Goal: Transaction & Acquisition: Obtain resource

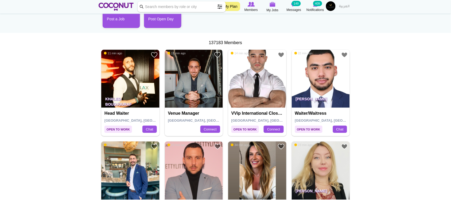
scroll to position [89, 0]
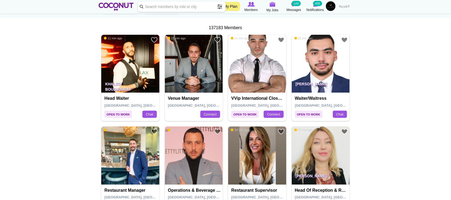
click at [253, 56] on img at bounding box center [257, 64] width 58 height 58
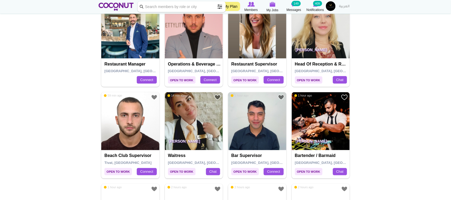
scroll to position [267, 0]
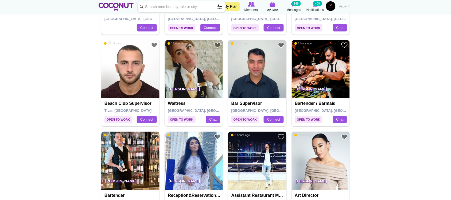
click at [185, 70] on img at bounding box center [194, 69] width 58 height 58
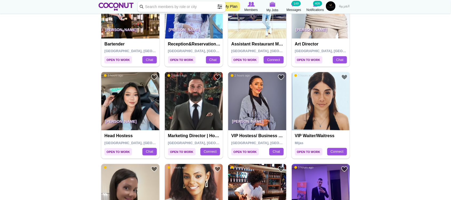
scroll to position [446, 0]
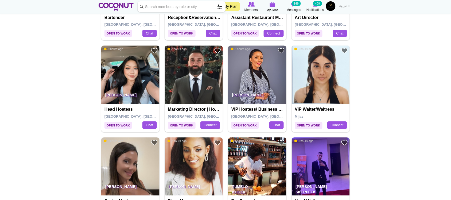
click at [318, 76] on img at bounding box center [321, 74] width 58 height 58
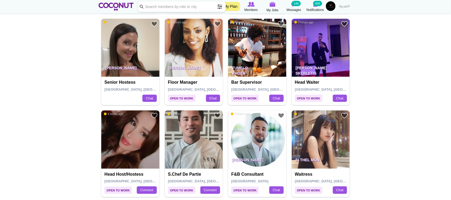
scroll to position [579, 0]
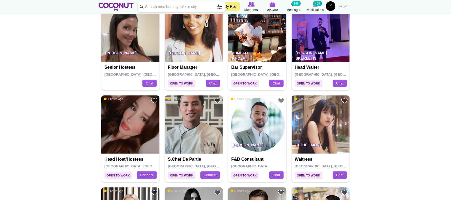
click at [317, 39] on img at bounding box center [321, 33] width 58 height 58
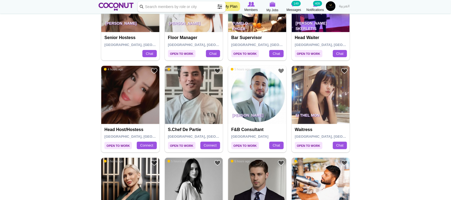
scroll to position [624, 0]
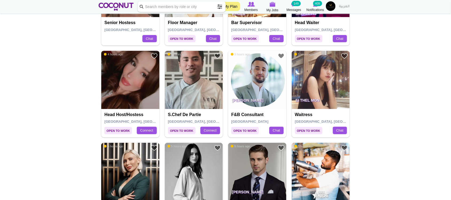
click at [117, 76] on img at bounding box center [130, 80] width 58 height 58
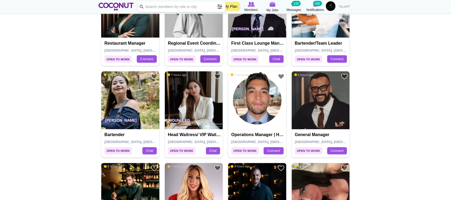
scroll to position [802, 0]
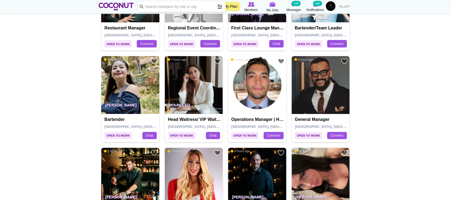
click at [188, 97] on img at bounding box center [194, 85] width 58 height 58
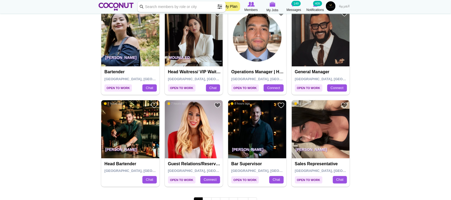
scroll to position [891, 0]
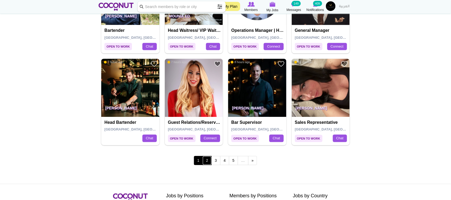
click at [208, 162] on link "2" at bounding box center [207, 160] width 9 height 9
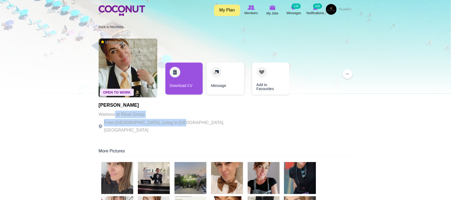
drag, startPoint x: 120, startPoint y: 118, endPoint x: 179, endPoint y: 120, distance: 59.7
click at [179, 120] on div "Maja Petrovic Waitress at Rikas Group From Serbia, Living in Dubai, United Arab…" at bounding box center [172, 118] width 147 height 31
click at [179, 120] on p "From Serbia, Living in Dubai, United Arab Emirates" at bounding box center [172, 126] width 147 height 15
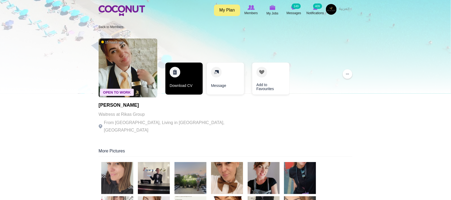
click at [179, 81] on link "Download CV" at bounding box center [184, 79] width 37 height 32
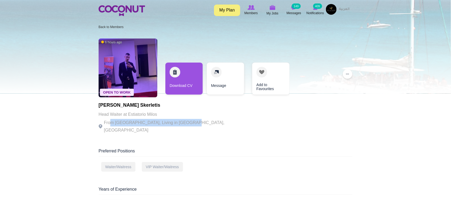
drag, startPoint x: 114, startPoint y: 118, endPoint x: 186, endPoint y: 120, distance: 71.7
click at [185, 121] on div "[PERSON_NAME] Skerletis Head Waiter at Estiatorio Milos From [GEOGRAPHIC_DATA],…" at bounding box center [172, 118] width 147 height 31
click at [186, 120] on p "From Greece, Living in Dubai, United Arab Emirates" at bounding box center [172, 126] width 147 height 15
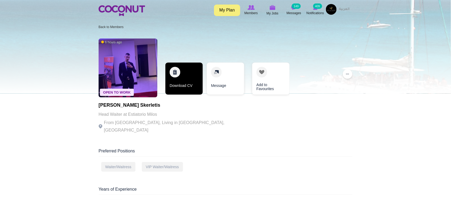
click at [185, 87] on link "Download CV" at bounding box center [184, 79] width 37 height 32
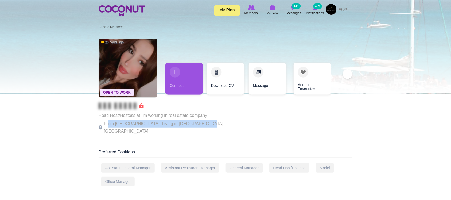
drag, startPoint x: 109, startPoint y: 123, endPoint x: 195, endPoint y: 121, distance: 86.1
click at [195, 121] on p "From Syria, Living in Dubai, United Arab Emirates" at bounding box center [172, 127] width 147 height 15
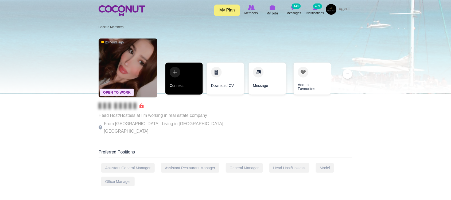
click at [187, 87] on link "Connect" at bounding box center [184, 79] width 37 height 32
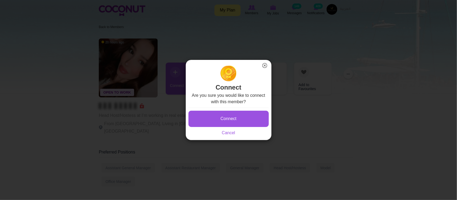
click at [240, 106] on div "Are you sure you would like to connect with this member? Connect Saving... Canc…" at bounding box center [228, 114] width 80 height 44
click at [239, 114] on button "Connect" at bounding box center [228, 119] width 80 height 16
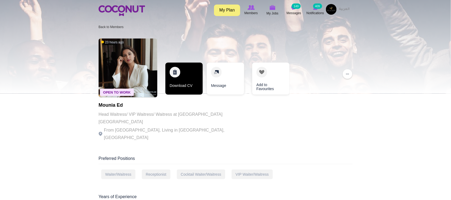
click at [178, 89] on link "Download CV" at bounding box center [184, 79] width 37 height 32
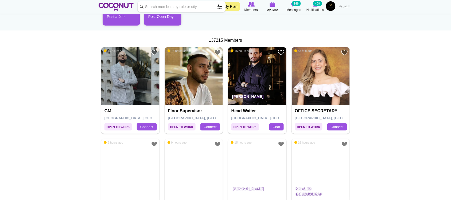
scroll to position [89, 0]
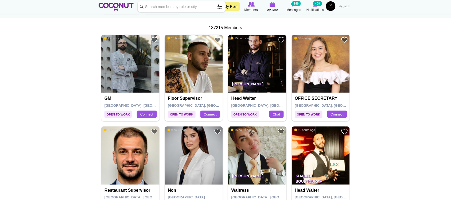
click at [194, 75] on img at bounding box center [194, 64] width 58 height 58
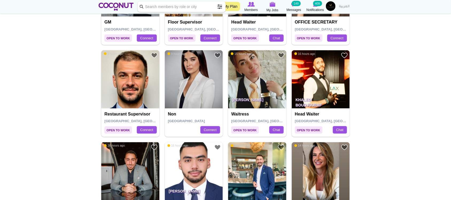
scroll to position [178, 0]
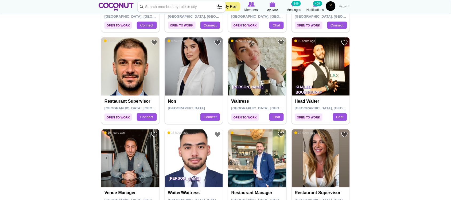
click at [128, 86] on img at bounding box center [130, 66] width 58 height 58
click at [215, 70] on img at bounding box center [194, 66] width 58 height 58
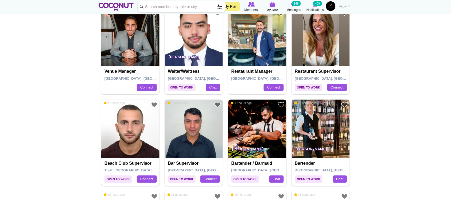
scroll to position [312, 0]
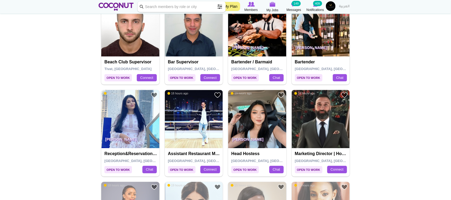
click at [129, 44] on img at bounding box center [130, 27] width 58 height 58
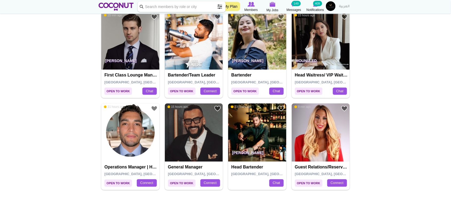
scroll to position [936, 0]
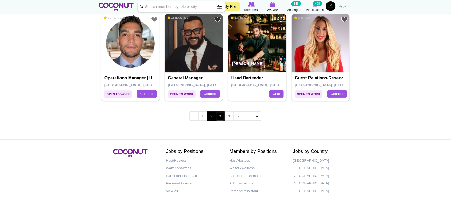
click at [219, 117] on link "3" at bounding box center [220, 116] width 9 height 9
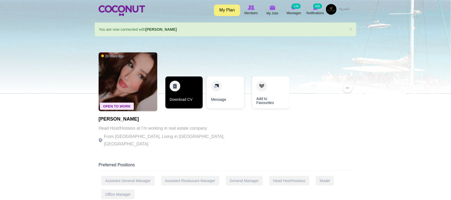
click at [190, 104] on link "Download CV" at bounding box center [184, 92] width 37 height 32
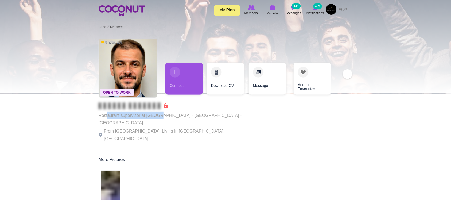
drag, startPoint x: 137, startPoint y: 114, endPoint x: 165, endPoint y: 124, distance: 30.1
click at [164, 124] on div "Restaurant supervisor at APE RESTAURANT - Dubai - UAE From Syria, Living in Dub…" at bounding box center [172, 123] width 147 height 40
drag, startPoint x: 165, startPoint y: 124, endPoint x: 171, endPoint y: 120, distance: 7.1
click at [166, 128] on p "From Syria, Living in Dubai, United Arab Emirates" at bounding box center [172, 135] width 147 height 15
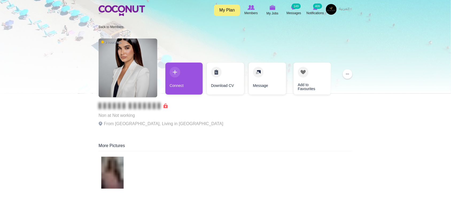
click at [135, 122] on p "From Lebanon, Living in United Arab Emirates" at bounding box center [161, 123] width 125 height 7
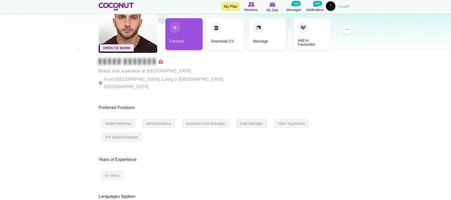
click at [118, 75] on div "Beach club supervisor at Nikki Beach Montenegro From Serbia, Living in Tivat, M…" at bounding box center [172, 74] width 147 height 32
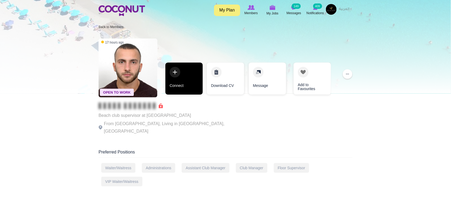
click at [178, 87] on link "Connect" at bounding box center [184, 79] width 37 height 32
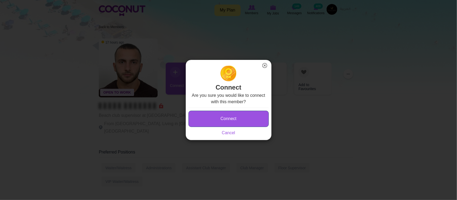
click at [253, 123] on button "Connect" at bounding box center [228, 119] width 80 height 16
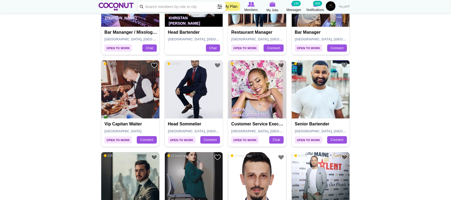
scroll to position [446, 0]
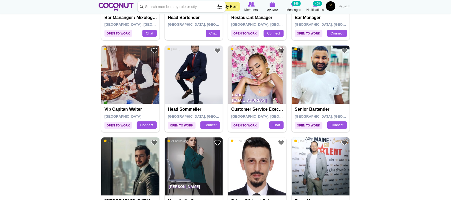
click at [134, 81] on img at bounding box center [130, 74] width 58 height 58
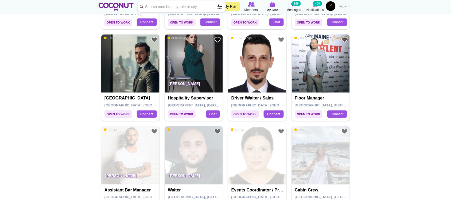
scroll to position [535, 0]
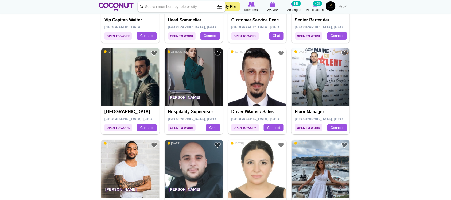
click at [122, 89] on img at bounding box center [130, 77] width 58 height 58
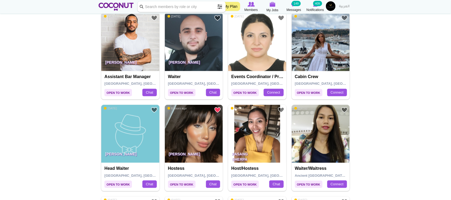
scroll to position [713, 0]
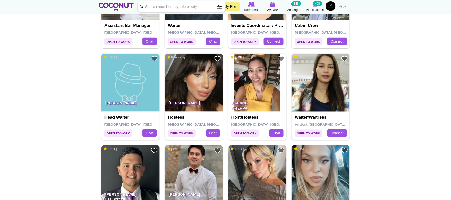
click at [198, 103] on p "sheetal sharma" at bounding box center [194, 104] width 58 height 15
click at [201, 82] on img at bounding box center [194, 83] width 58 height 58
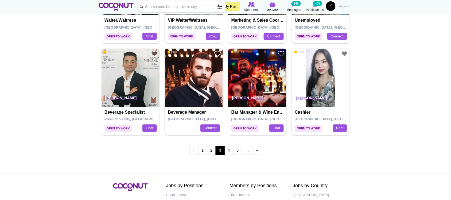
scroll to position [936, 0]
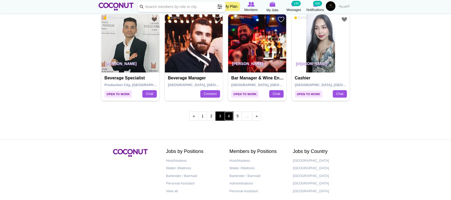
click at [231, 117] on link "4" at bounding box center [229, 116] width 9 height 9
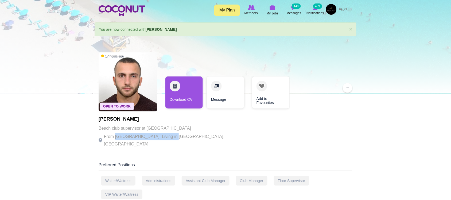
drag, startPoint x: 117, startPoint y: 134, endPoint x: 181, endPoint y: 135, distance: 64.7
click at [177, 135] on p "From [GEOGRAPHIC_DATA], Living in [GEOGRAPHIC_DATA], [GEOGRAPHIC_DATA]" at bounding box center [172, 140] width 147 height 15
click at [184, 135] on p "From Serbia, Living in Tivat, Montenegro" at bounding box center [172, 140] width 147 height 15
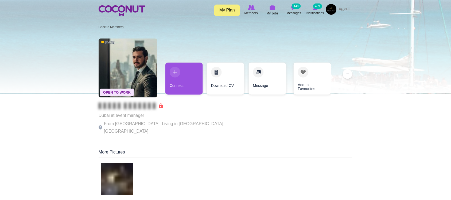
click at [165, 126] on p "From France, Living in Dubai, United Arab Emirates" at bounding box center [172, 127] width 147 height 15
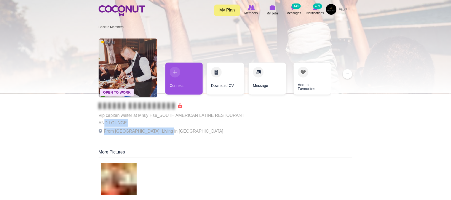
drag, startPoint x: 114, startPoint y: 122, endPoint x: 168, endPoint y: 131, distance: 54.5
click at [168, 131] on div "Vip capitan waiter at Mnky Hse_SOUTH AMERICAN LATINE RESTOURANT AND LOUNGE From…" at bounding box center [172, 119] width 147 height 32
click at [168, 131] on p "From Albania, Living in Albania" at bounding box center [172, 131] width 147 height 7
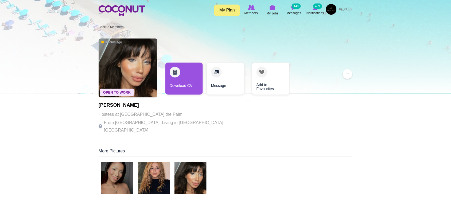
click at [140, 120] on p "From India, Living in Dubai, United Arab Emirates" at bounding box center [172, 126] width 147 height 15
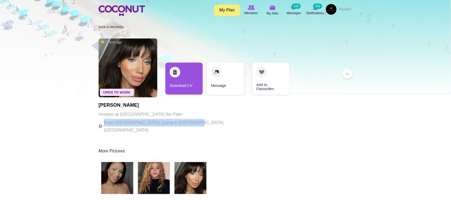
drag, startPoint x: 104, startPoint y: 118, endPoint x: 187, endPoint y: 124, distance: 83.1
click at [187, 124] on p "From India, Living in Dubai, United Arab Emirates" at bounding box center [172, 126] width 147 height 15
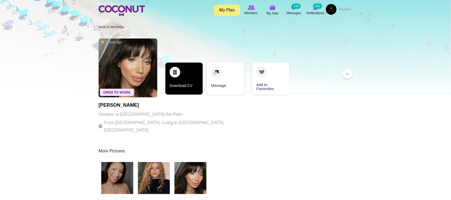
click at [190, 89] on link "Download CV" at bounding box center [184, 79] width 37 height 32
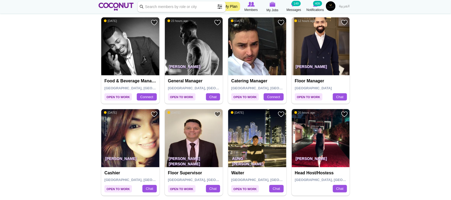
scroll to position [178, 0]
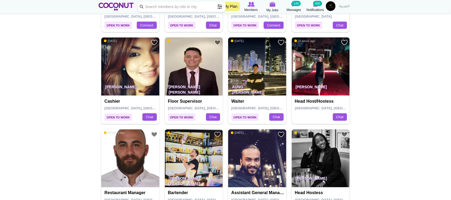
click at [335, 66] on img at bounding box center [321, 66] width 58 height 58
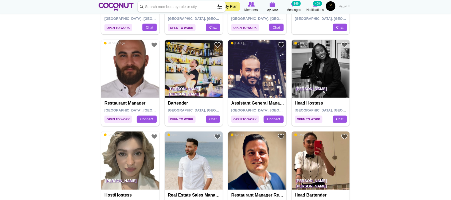
scroll to position [267, 0]
click at [330, 56] on img at bounding box center [321, 69] width 58 height 58
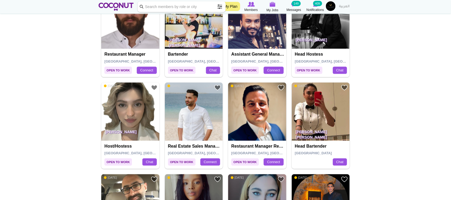
scroll to position [357, 0]
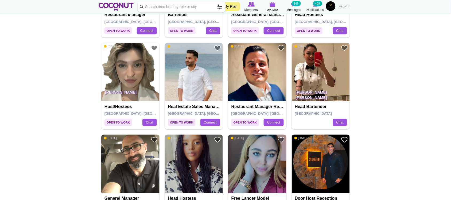
click at [326, 79] on img at bounding box center [321, 72] width 58 height 58
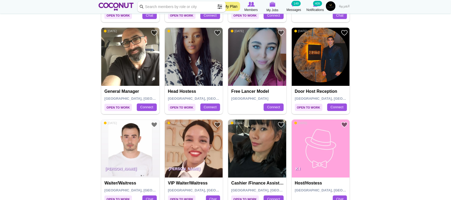
scroll to position [490, 0]
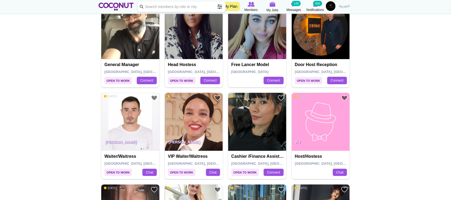
click at [141, 120] on img at bounding box center [130, 122] width 58 height 58
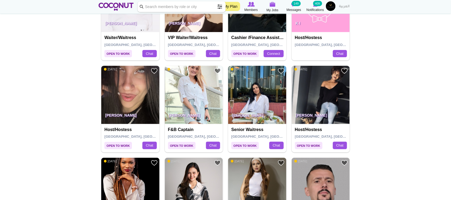
scroll to position [624, 0]
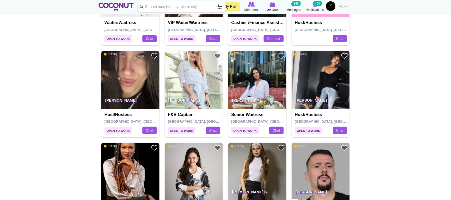
click at [323, 78] on img at bounding box center [321, 80] width 58 height 58
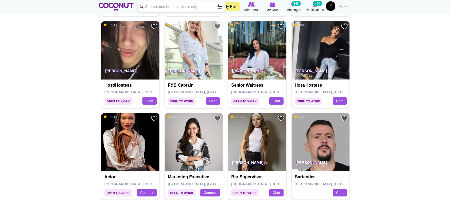
scroll to position [669, 0]
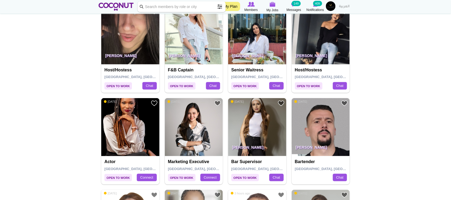
click at [257, 35] on img at bounding box center [257, 35] width 58 height 58
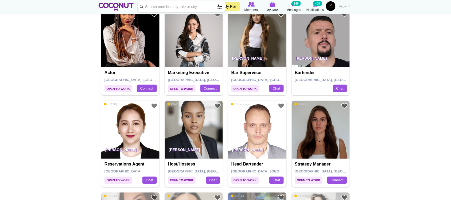
click at [319, 43] on img at bounding box center [321, 38] width 58 height 58
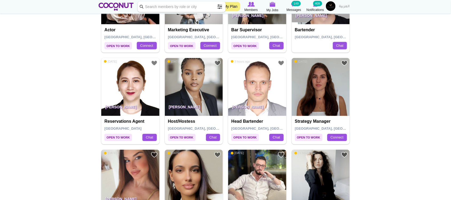
scroll to position [847, 0]
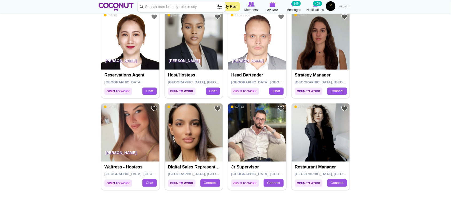
click at [194, 49] on img at bounding box center [194, 41] width 58 height 58
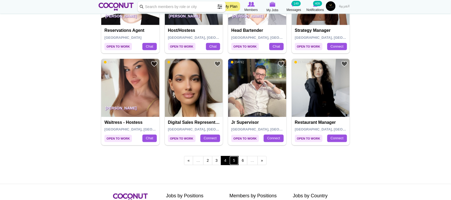
click at [234, 161] on link "5" at bounding box center [234, 160] width 9 height 9
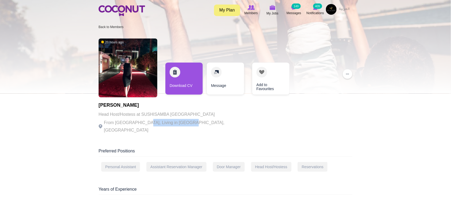
drag, startPoint x: 170, startPoint y: 121, endPoint x: 183, endPoint y: 122, distance: 13.4
click at [183, 122] on p "From [GEOGRAPHIC_DATA], Living in [GEOGRAPHIC_DATA], [GEOGRAPHIC_DATA]" at bounding box center [172, 126] width 147 height 15
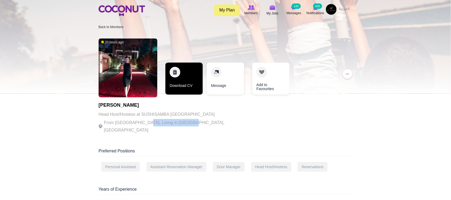
click at [181, 91] on link "Download CV" at bounding box center [184, 79] width 37 height 32
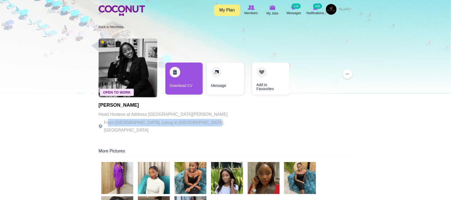
drag, startPoint x: 108, startPoint y: 126, endPoint x: 208, endPoint y: 119, distance: 100.0
click at [211, 124] on div "Open To Work 1 day ago Sarah Muyanja Head Hostess at Address Hotel Montgomery F…" at bounding box center [226, 87] width 254 height 102
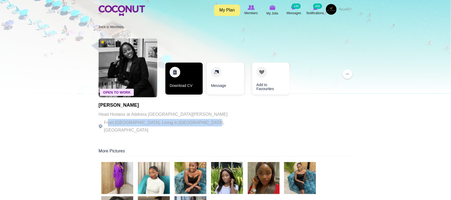
click at [182, 81] on link "Download CV" at bounding box center [184, 79] width 37 height 32
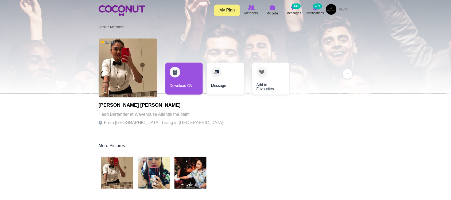
click at [145, 122] on p "From [GEOGRAPHIC_DATA], Living in [GEOGRAPHIC_DATA]" at bounding box center [161, 122] width 125 height 7
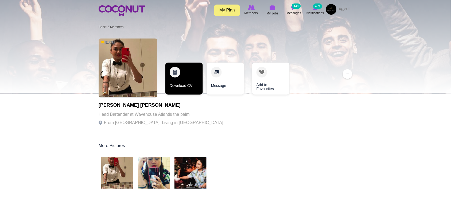
click at [195, 88] on link "Download CV" at bounding box center [184, 79] width 37 height 32
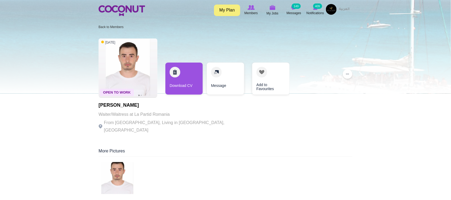
drag, startPoint x: 153, startPoint y: 118, endPoint x: 156, endPoint y: 117, distance: 2.9
click at [156, 118] on p "Waiter/Waitress at La Partid Romania" at bounding box center [172, 114] width 147 height 7
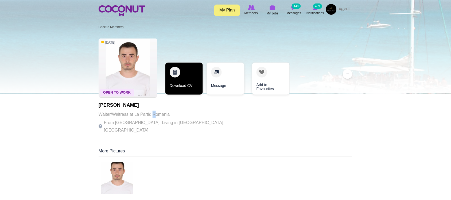
click at [184, 82] on link "Download CV" at bounding box center [184, 79] width 37 height 32
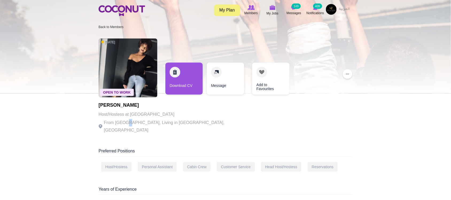
drag, startPoint x: 127, startPoint y: 119, endPoint x: 133, endPoint y: 122, distance: 6.0
click at [129, 122] on p "From [GEOGRAPHIC_DATA], Living in [GEOGRAPHIC_DATA], [GEOGRAPHIC_DATA]" at bounding box center [172, 126] width 147 height 15
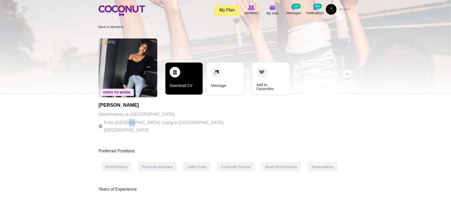
click at [187, 87] on link "Download CV" at bounding box center [184, 79] width 37 height 32
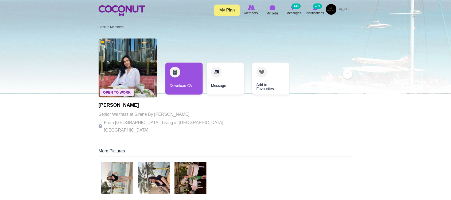
click at [134, 122] on p "From Ukraine, Living in Dubai, United Arab Emirates" at bounding box center [172, 126] width 147 height 15
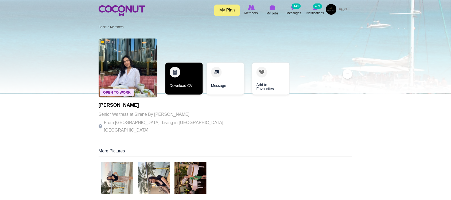
click at [179, 88] on link "Download CV" at bounding box center [184, 79] width 37 height 32
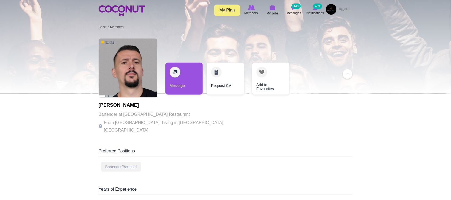
click at [135, 124] on p "From Albania, Living in Berlin, Germany" at bounding box center [172, 126] width 147 height 15
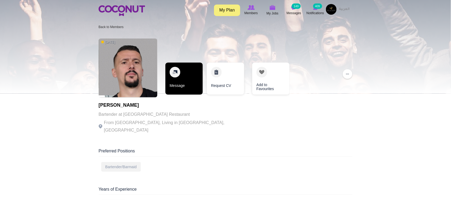
click at [189, 83] on link "Message" at bounding box center [184, 79] width 37 height 32
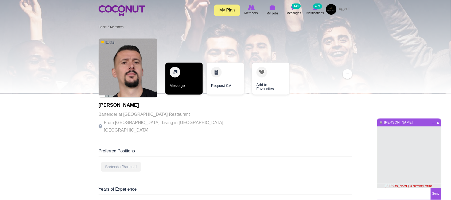
click at [189, 83] on link "Message" at bounding box center [184, 79] width 37 height 32
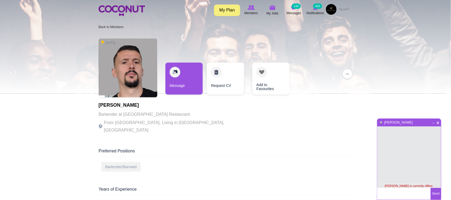
drag, startPoint x: 437, startPoint y: 123, endPoint x: 377, endPoint y: 12, distance: 126.0
click at [437, 123] on span "x" at bounding box center [438, 122] width 5 height 4
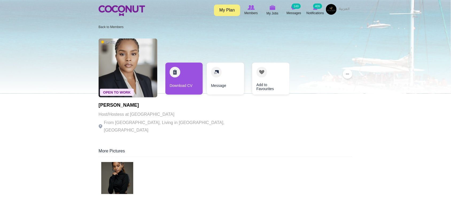
click at [154, 114] on p "Host/Hostess at [GEOGRAPHIC_DATA]" at bounding box center [172, 114] width 147 height 7
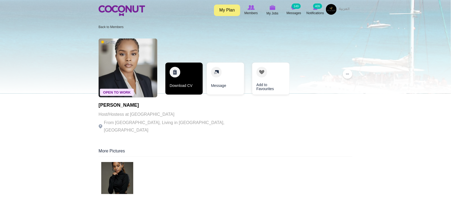
click at [191, 86] on link "Download CV" at bounding box center [184, 79] width 37 height 32
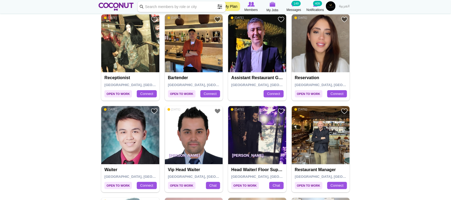
scroll to position [267, 0]
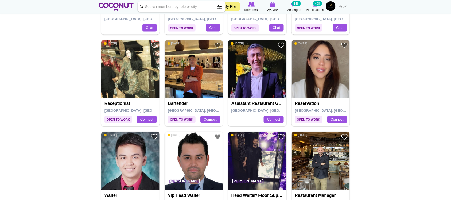
click at [316, 75] on img at bounding box center [321, 69] width 58 height 58
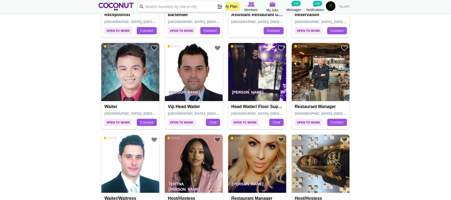
scroll to position [446, 0]
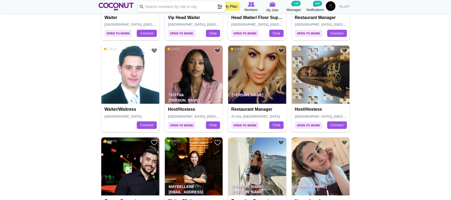
click at [133, 86] on img at bounding box center [130, 74] width 58 height 58
click at [327, 87] on img at bounding box center [321, 74] width 58 height 58
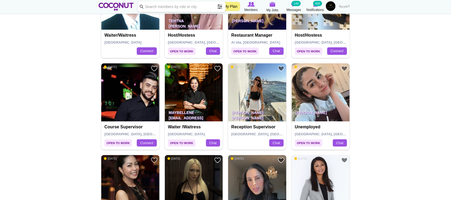
scroll to position [535, 0]
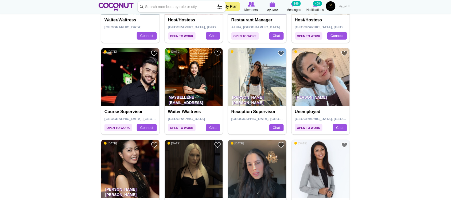
click at [319, 89] on img at bounding box center [321, 77] width 58 height 58
click at [258, 84] on img at bounding box center [257, 77] width 58 height 58
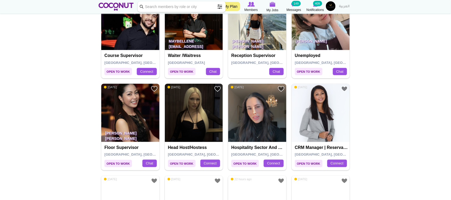
scroll to position [624, 0]
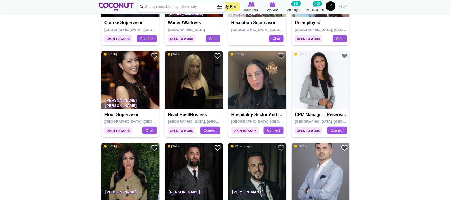
click at [267, 90] on img at bounding box center [257, 80] width 58 height 58
click at [188, 87] on img at bounding box center [194, 80] width 58 height 58
click at [136, 89] on img at bounding box center [130, 80] width 58 height 58
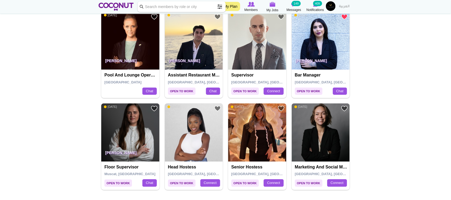
scroll to position [891, 0]
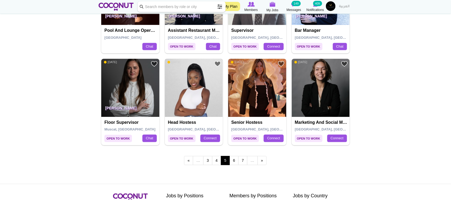
click at [200, 83] on img at bounding box center [194, 88] width 58 height 58
click at [250, 97] on img at bounding box center [257, 88] width 58 height 58
click at [236, 164] on link "6" at bounding box center [234, 160] width 9 height 9
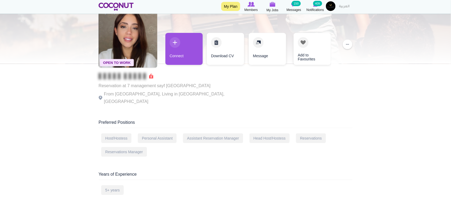
scroll to position [44, 0]
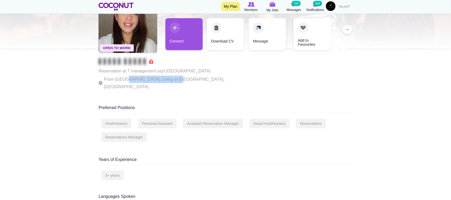
drag, startPoint x: 159, startPoint y: 78, endPoint x: 175, endPoint y: 78, distance: 16.1
click at [175, 78] on p "From Lebanon, Living in Dubai, United Arab Emirates" at bounding box center [172, 83] width 147 height 15
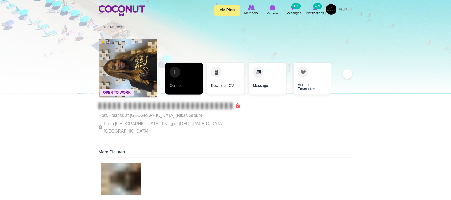
click at [182, 88] on link "Connect" at bounding box center [184, 79] width 37 height 32
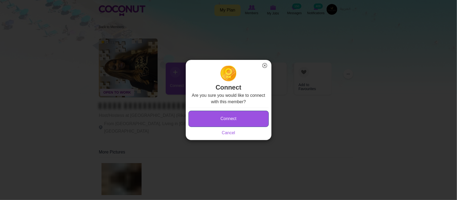
click at [236, 122] on button "Connect" at bounding box center [228, 119] width 80 height 16
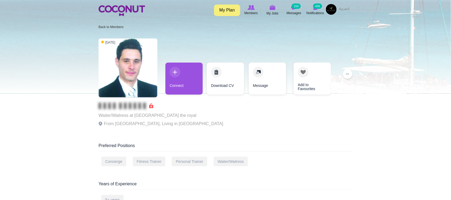
drag, startPoint x: 137, startPoint y: 123, endPoint x: 233, endPoint y: 127, distance: 95.8
click at [233, 127] on div "3 days ago Waiter/Waitress at Atlantis the royal From Bosnia and Herzegovina, L…" at bounding box center [226, 84] width 254 height 96
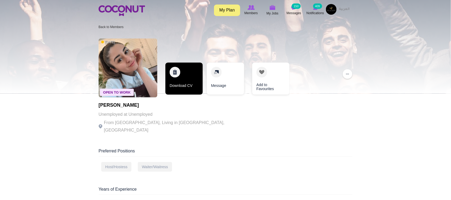
click at [186, 85] on link "Download CV" at bounding box center [184, 79] width 37 height 32
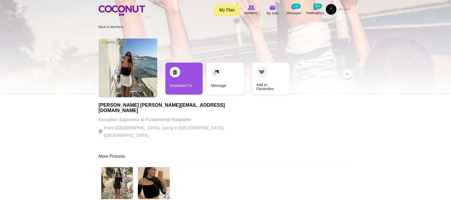
click at [165, 124] on p "From Greece, Living in Dubai, United Arab Emirates" at bounding box center [172, 131] width 147 height 15
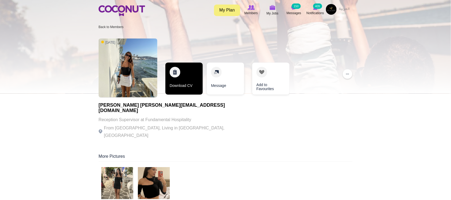
click at [195, 90] on link "Download CV" at bounding box center [184, 79] width 37 height 32
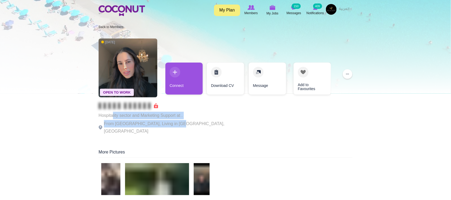
drag, startPoint x: 113, startPoint y: 118, endPoint x: 181, endPoint y: 123, distance: 67.8
click at [181, 123] on div "Hospitality sector and Marketing Support at . From Denmark, Living in Aalborg, …" at bounding box center [172, 119] width 147 height 32
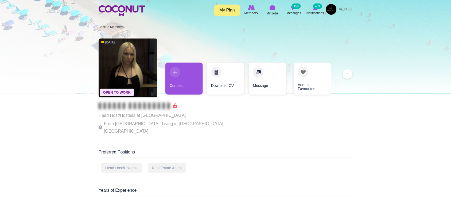
click at [181, 123] on div "Open To Work 2 days ago Head Host/Hostess at CLUB BLU DUBAI From Bulgaria, Livi…" at bounding box center [226, 87] width 254 height 103
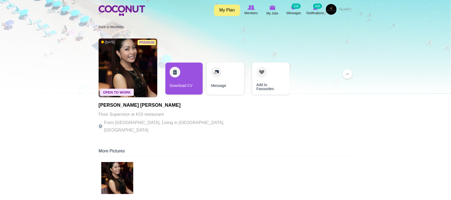
click at [181, 123] on p "From Philippines, Living in Dubai, United Arab Emirates" at bounding box center [172, 126] width 147 height 15
click at [164, 122] on p "From Philippines, Living in Dubai, United Arab Emirates" at bounding box center [172, 126] width 147 height 15
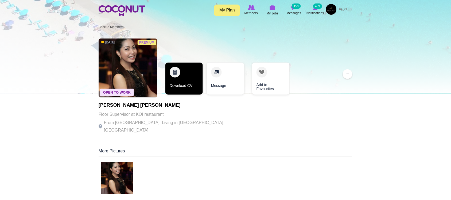
click at [186, 88] on link "Download CV" at bounding box center [184, 79] width 37 height 32
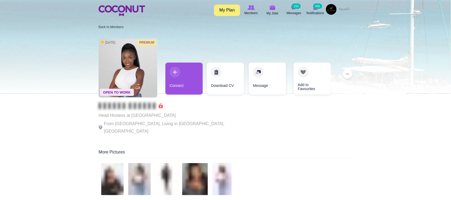
click at [152, 126] on p "From [GEOGRAPHIC_DATA], Living in [GEOGRAPHIC_DATA], [GEOGRAPHIC_DATA]" at bounding box center [172, 127] width 147 height 15
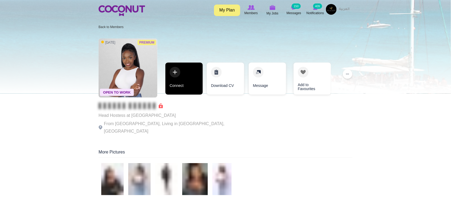
click at [178, 82] on link "Connect" at bounding box center [184, 79] width 37 height 32
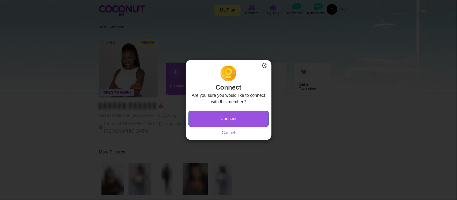
click at [233, 117] on button "Connect" at bounding box center [228, 119] width 80 height 16
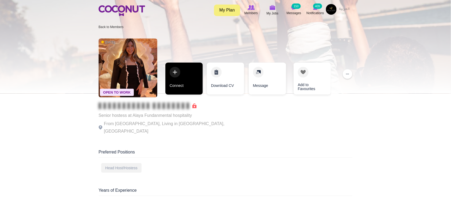
click at [184, 87] on link "Connect" at bounding box center [184, 79] width 37 height 32
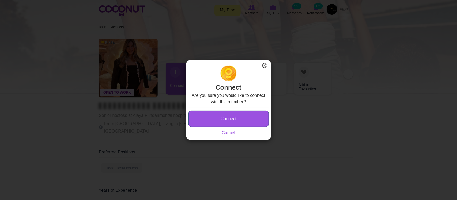
click at [224, 117] on button "Connect" at bounding box center [228, 119] width 80 height 16
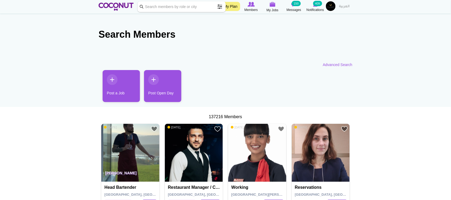
scroll to position [89, 0]
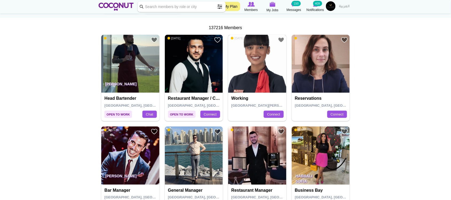
click at [247, 66] on img at bounding box center [257, 64] width 58 height 58
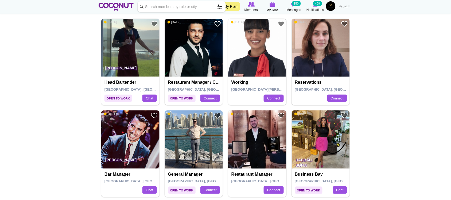
scroll to position [178, 0]
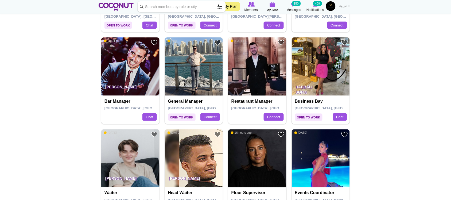
click at [322, 70] on img at bounding box center [321, 66] width 58 height 58
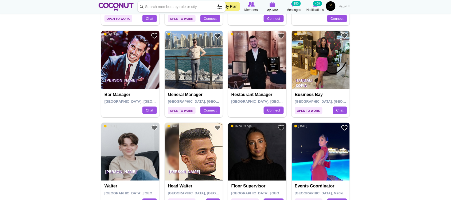
scroll to position [267, 0]
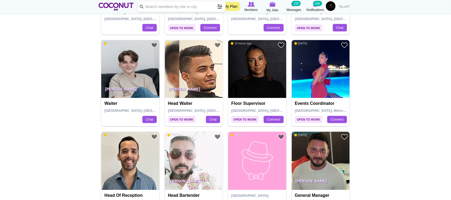
click at [145, 71] on img at bounding box center [130, 69] width 58 height 58
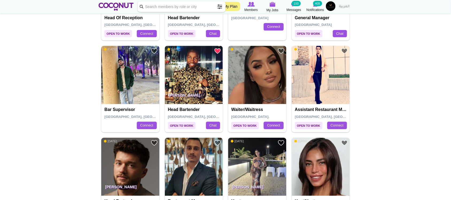
scroll to position [446, 0]
click at [264, 83] on img at bounding box center [257, 74] width 58 height 58
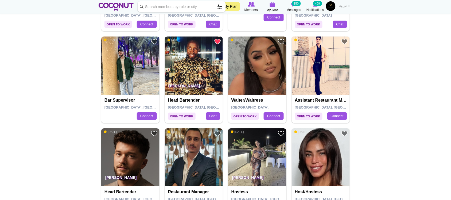
scroll to position [535, 0]
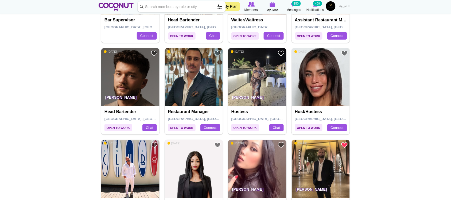
click at [314, 86] on img at bounding box center [321, 77] width 58 height 58
click at [127, 80] on img at bounding box center [130, 77] width 58 height 58
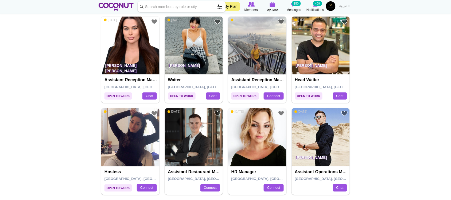
scroll to position [847, 0]
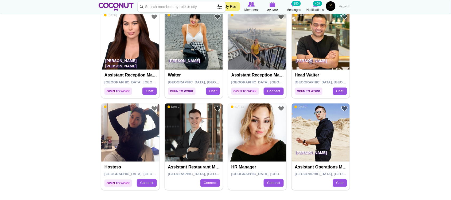
click at [186, 48] on img at bounding box center [194, 41] width 58 height 58
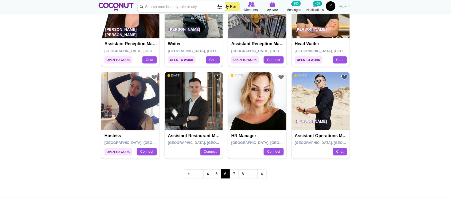
scroll to position [891, 0]
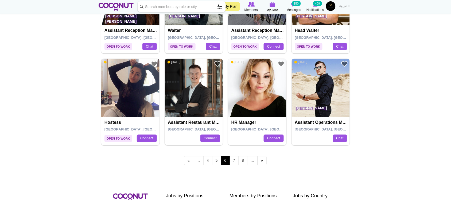
click at [129, 75] on img at bounding box center [130, 88] width 58 height 58
click at [233, 163] on link "7" at bounding box center [234, 160] width 9 height 9
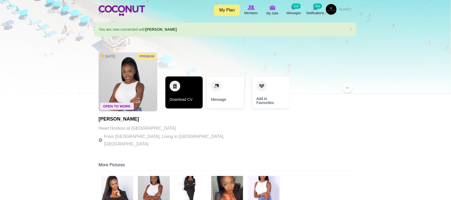
click at [188, 97] on link "Download CV" at bounding box center [184, 92] width 37 height 32
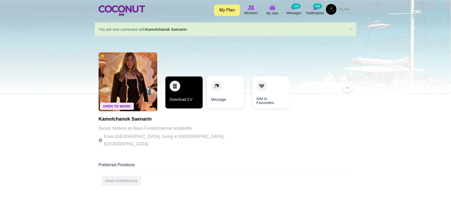
click at [168, 97] on link "Download CV" at bounding box center [184, 92] width 37 height 32
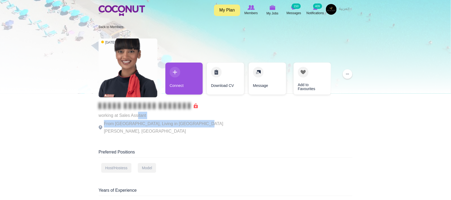
drag, startPoint x: 139, startPoint y: 118, endPoint x: 193, endPoint y: 120, distance: 54.6
click at [193, 120] on div "working at Sales Assitant From [GEOGRAPHIC_DATA], Living in [GEOGRAPHIC_DATA][P…" at bounding box center [172, 119] width 147 height 32
click at [193, 120] on p "From Spain, Living in Santa Cruz de Tenerife, Spain" at bounding box center [172, 127] width 147 height 15
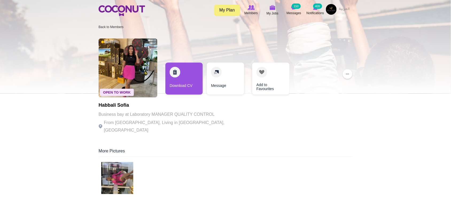
click at [142, 122] on p "From France, Living in Dubai, United Arab Emirates" at bounding box center [172, 126] width 147 height 15
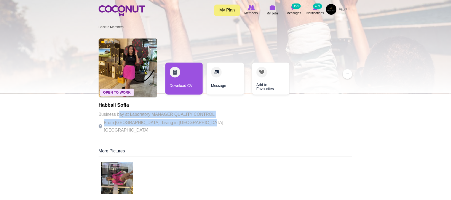
drag, startPoint x: 125, startPoint y: 118, endPoint x: 198, endPoint y: 121, distance: 73.3
click at [198, 121] on div "Habbali Sofia Business bay at Laboratory MANAGER QUALITY CONTROL From France, L…" at bounding box center [172, 118] width 147 height 31
click at [197, 121] on p "From France, Living in Dubai, United Arab Emirates" at bounding box center [172, 126] width 147 height 15
click at [200, 110] on div "Habbali Sofia Business bay at Laboratory MANAGER QUALITY CONTROL From France, L…" at bounding box center [172, 118] width 147 height 31
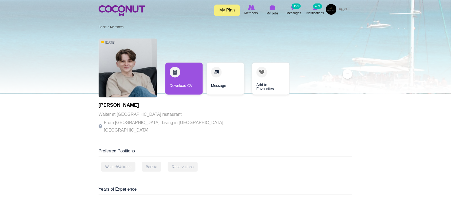
click at [156, 120] on p "From [GEOGRAPHIC_DATA], Living in [GEOGRAPHIC_DATA], [GEOGRAPHIC_DATA]" at bounding box center [172, 126] width 147 height 15
click at [204, 120] on div "[DATE] [PERSON_NAME] at [GEOGRAPHIC_DATA] restaurant From [GEOGRAPHIC_DATA], Li…" at bounding box center [226, 87] width 254 height 102
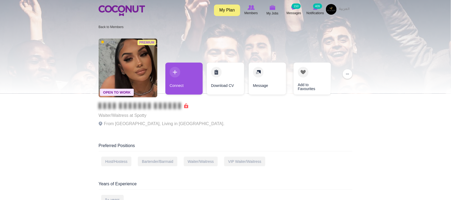
click at [121, 117] on p "Waiter/Waitress at Spotty" at bounding box center [162, 115] width 126 height 7
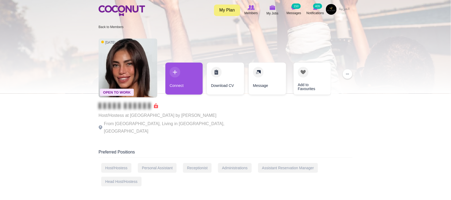
click at [181, 121] on p "From [GEOGRAPHIC_DATA], Living in [GEOGRAPHIC_DATA], [GEOGRAPHIC_DATA]" at bounding box center [172, 127] width 147 height 15
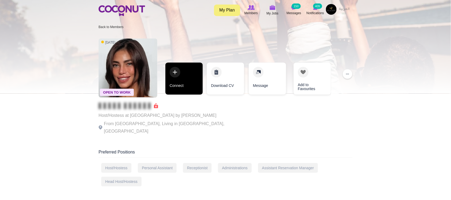
click at [179, 88] on link "Connect" at bounding box center [184, 79] width 37 height 32
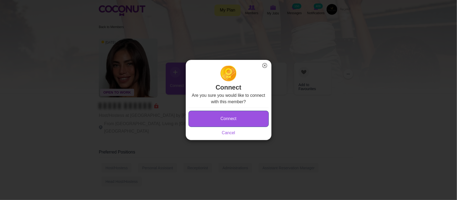
click at [240, 120] on button "Connect" at bounding box center [228, 119] width 80 height 16
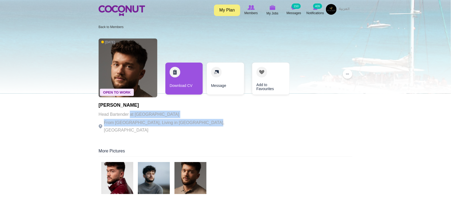
drag, startPoint x: 130, startPoint y: 117, endPoint x: 209, endPoint y: 127, distance: 79.6
click at [209, 128] on div "Open To Work 4 days ago Denis Domentii Head Bartender at Be Beach From Moldova,…" at bounding box center [226, 87] width 254 height 102
click at [209, 125] on div "Open To Work 4 days ago Denis Domentii Head Bartender at Be Beach From Moldova,…" at bounding box center [226, 87] width 254 height 102
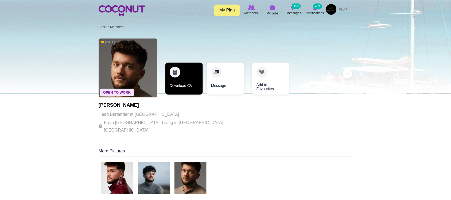
click at [189, 86] on link "Download CV" at bounding box center [184, 79] width 37 height 32
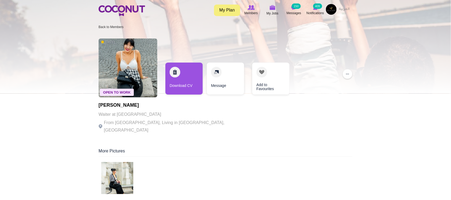
click at [143, 130] on div "Open To Work 5 days ago Karla Leon Waiter at Bla Bla From Mexico, Living in Dub…" at bounding box center [172, 87] width 147 height 102
click at [168, 121] on p "From Mexico, Living in Dubai, United Arab Emirates" at bounding box center [172, 126] width 147 height 15
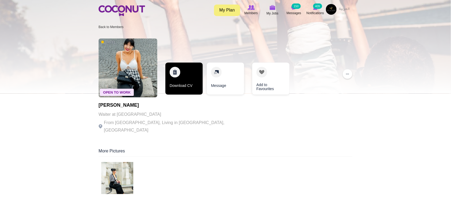
click at [182, 85] on link "Download CV" at bounding box center [184, 79] width 37 height 32
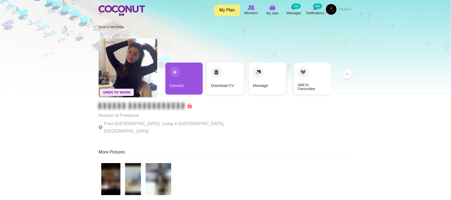
click at [136, 125] on p "From Ukraine, Living in Kyiv, Ukraine" at bounding box center [172, 127] width 147 height 15
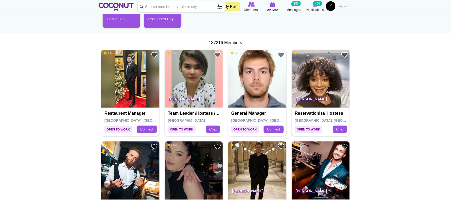
scroll to position [89, 0]
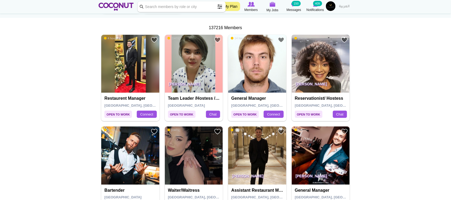
click at [316, 70] on img at bounding box center [321, 64] width 58 height 58
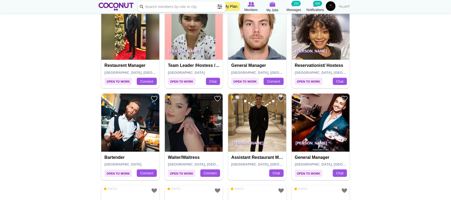
scroll to position [178, 0]
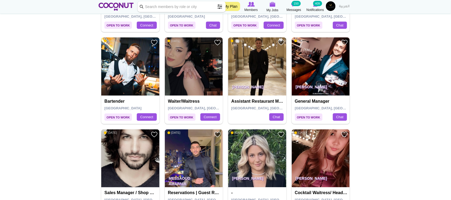
click at [211, 72] on img at bounding box center [194, 66] width 58 height 58
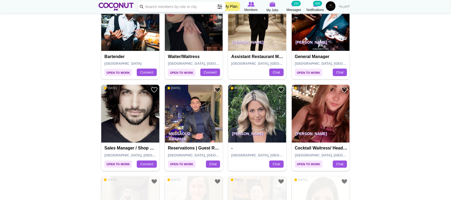
click at [134, 31] on img at bounding box center [130, 22] width 58 height 58
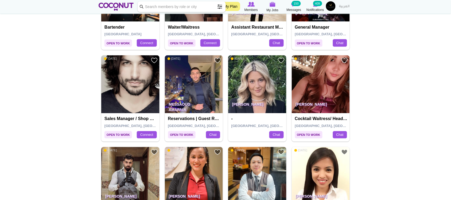
scroll to position [267, 0]
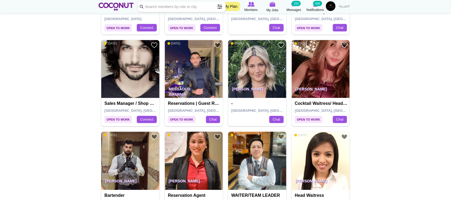
click at [195, 57] on img at bounding box center [194, 69] width 58 height 58
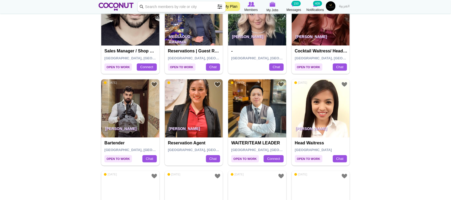
scroll to position [357, 0]
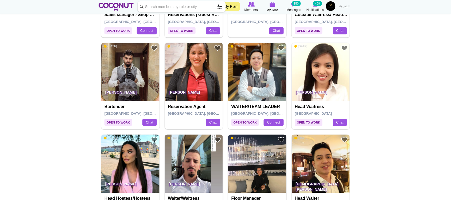
click at [193, 78] on img at bounding box center [194, 72] width 58 height 58
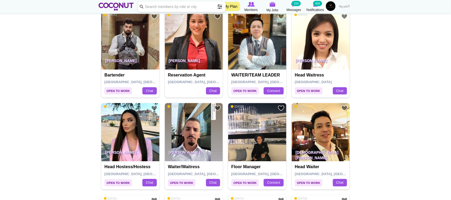
scroll to position [401, 0]
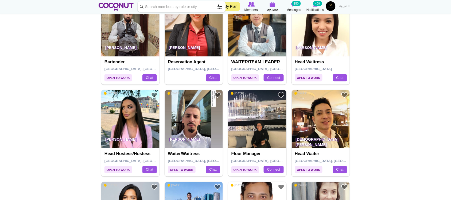
click at [119, 38] on img at bounding box center [130, 27] width 58 height 58
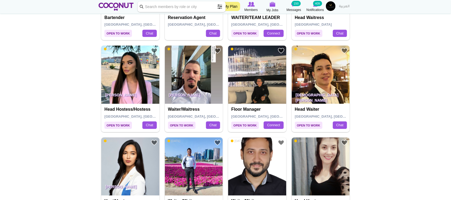
scroll to position [490, 0]
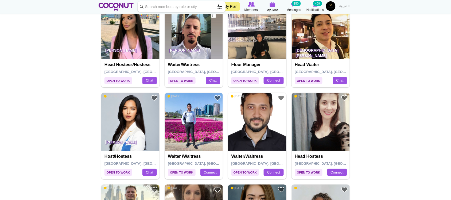
click at [138, 125] on img at bounding box center [130, 122] width 58 height 58
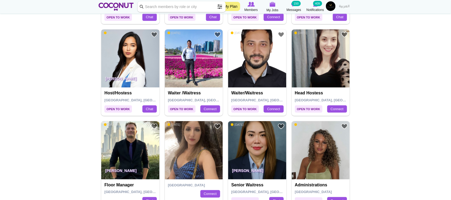
scroll to position [579, 0]
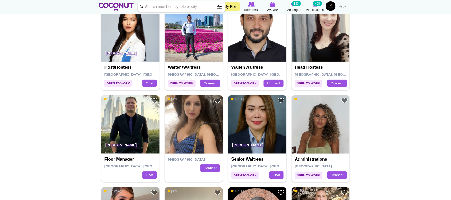
click at [267, 128] on img at bounding box center [257, 124] width 58 height 58
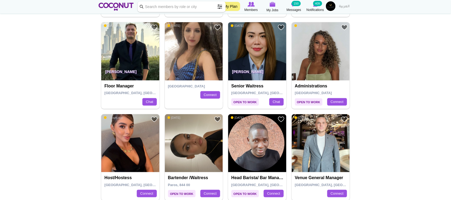
scroll to position [713, 0]
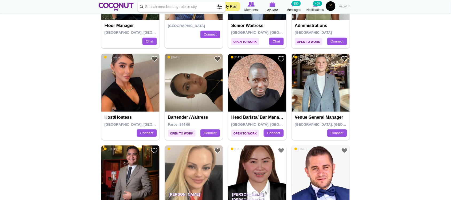
click at [122, 93] on img at bounding box center [130, 83] width 58 height 58
click at [200, 89] on img at bounding box center [194, 83] width 58 height 58
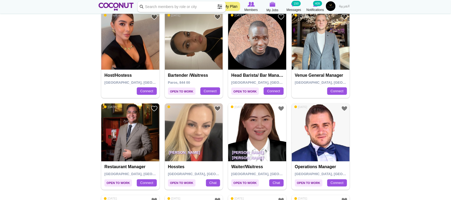
scroll to position [802, 0]
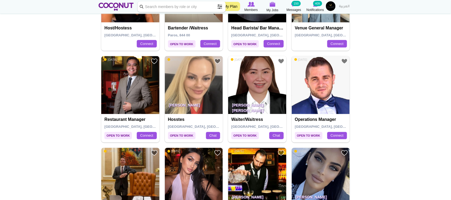
click at [197, 97] on img at bounding box center [194, 85] width 58 height 58
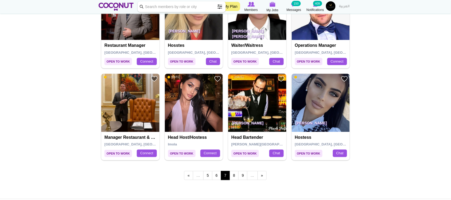
scroll to position [891, 0]
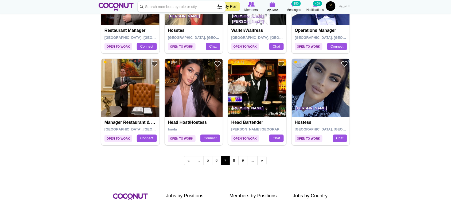
click at [184, 104] on img at bounding box center [194, 88] width 58 height 58
click at [308, 90] on img at bounding box center [321, 88] width 58 height 58
click at [269, 88] on img at bounding box center [257, 88] width 58 height 58
click at [236, 159] on link "8" at bounding box center [234, 160] width 9 height 9
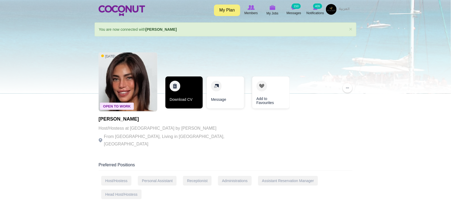
click at [179, 100] on link "Download CV" at bounding box center [184, 92] width 37 height 32
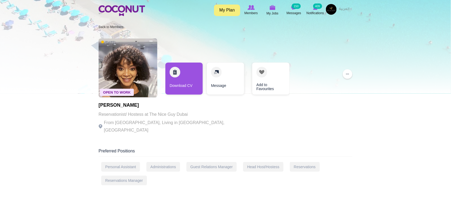
drag, startPoint x: 148, startPoint y: 120, endPoint x: 166, endPoint y: 121, distance: 18.2
click at [166, 121] on p "From Kenya, Living in Dubai, United Arab Emirates" at bounding box center [172, 126] width 147 height 15
click at [188, 119] on p "From Kenya, Living in Dubai, United Arab Emirates" at bounding box center [172, 126] width 147 height 15
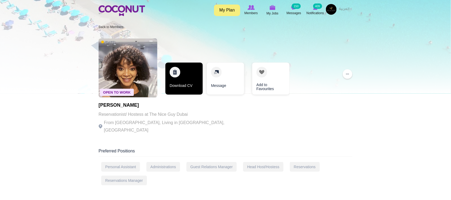
click at [181, 82] on link "Download CV" at bounding box center [184, 79] width 37 height 32
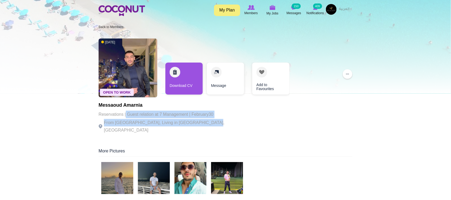
drag, startPoint x: 151, startPoint y: 114, endPoint x: 202, endPoint y: 126, distance: 52.0
click at [202, 126] on div "Messaoud Amarnia Reservations | Guest relation at 7 Management | February30 Fro…" at bounding box center [172, 118] width 147 height 31
click at [202, 124] on p "From Algeria, Living in Dubai, United Arab Emirates" at bounding box center [172, 126] width 147 height 15
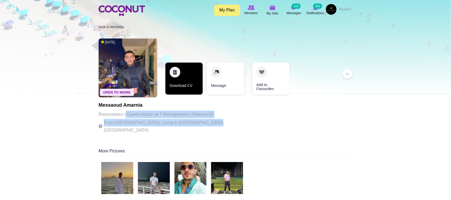
click at [188, 91] on link "Download CV" at bounding box center [184, 79] width 37 height 32
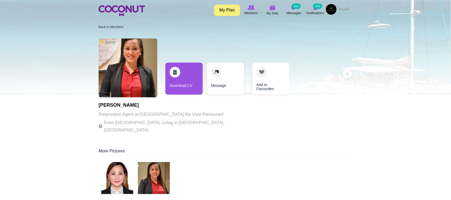
click at [179, 113] on p "Reservation Agent at [GEOGRAPHIC_DATA] the View Restaurant" at bounding box center [172, 114] width 147 height 7
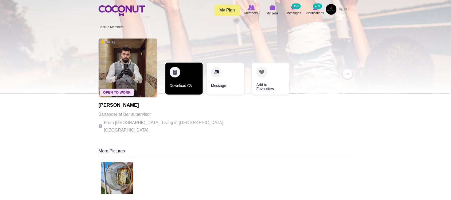
click at [184, 87] on link "Download CV" at bounding box center [184, 79] width 37 height 32
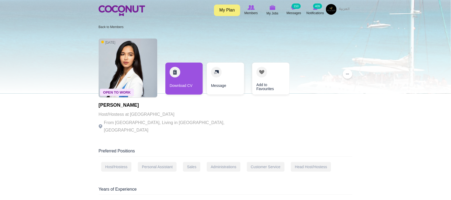
click at [171, 127] on div "Boshra Malainine Host/Hostess at [GEOGRAPHIC_DATA] From [GEOGRAPHIC_DATA], Livi…" at bounding box center [172, 118] width 147 height 31
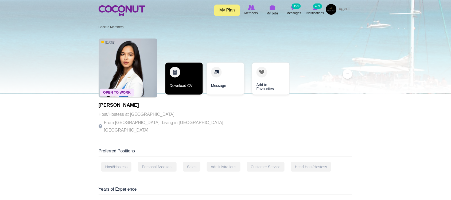
click at [186, 88] on link "Download CV" at bounding box center [184, 79] width 37 height 32
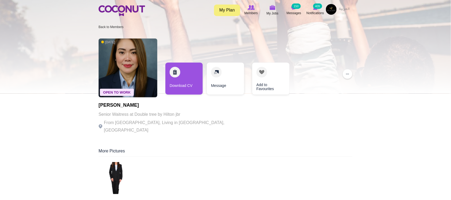
click at [162, 113] on p "Senior Waitress at Double tree by Hilton jbr" at bounding box center [172, 114] width 147 height 7
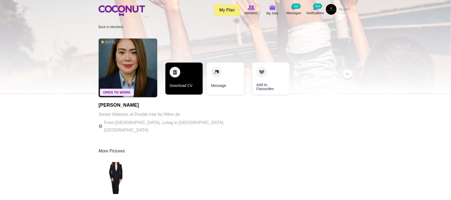
click at [188, 93] on link "Download CV" at bounding box center [184, 79] width 37 height 32
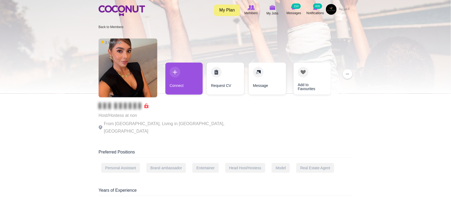
click at [156, 123] on p "From [GEOGRAPHIC_DATA], Living in [GEOGRAPHIC_DATA], [GEOGRAPHIC_DATA]" at bounding box center [172, 127] width 147 height 15
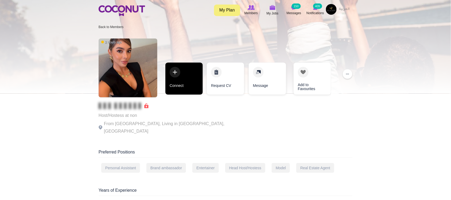
click at [185, 88] on link "Connect" at bounding box center [184, 79] width 37 height 32
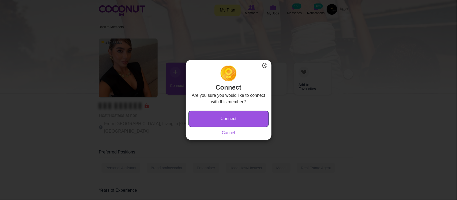
click at [228, 120] on button "Connect" at bounding box center [228, 119] width 80 height 16
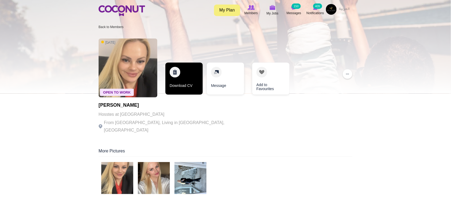
click at [178, 86] on link "Download CV" at bounding box center [184, 79] width 37 height 32
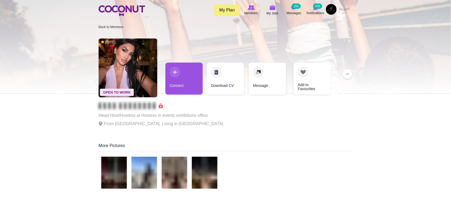
click at [173, 116] on p "Head Host/Hostess at Hostess in events exhibitions office" at bounding box center [161, 115] width 125 height 7
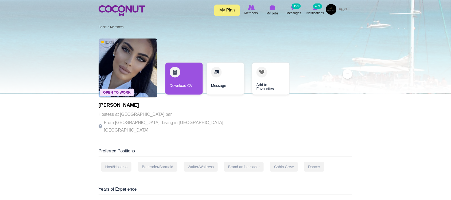
click at [161, 118] on p "Hostess at Akoya lounge bar" at bounding box center [172, 114] width 147 height 7
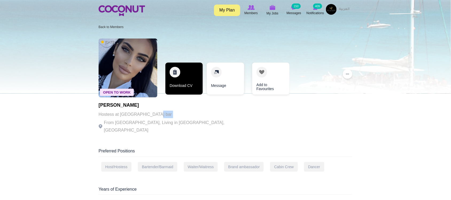
click at [191, 89] on link "Download CV" at bounding box center [184, 79] width 37 height 32
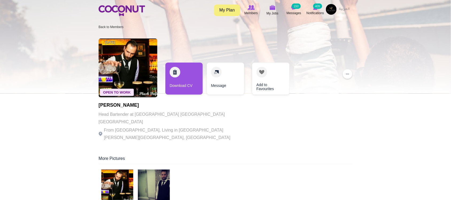
click at [155, 118] on p "Head Bartender at [GEOGRAPHIC_DATA] [GEOGRAPHIC_DATA] [GEOGRAPHIC_DATA]" at bounding box center [172, 118] width 147 height 15
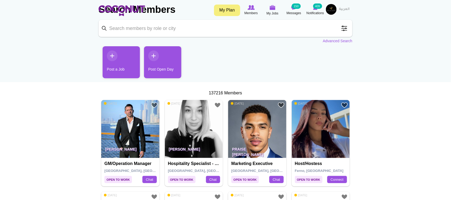
scroll to position [44, 0]
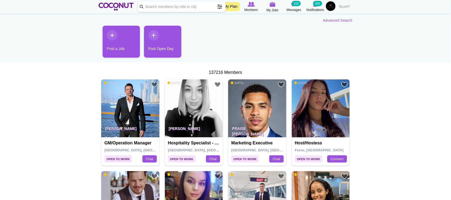
click at [314, 111] on img at bounding box center [321, 108] width 58 height 58
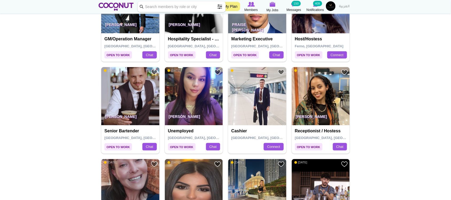
scroll to position [178, 0]
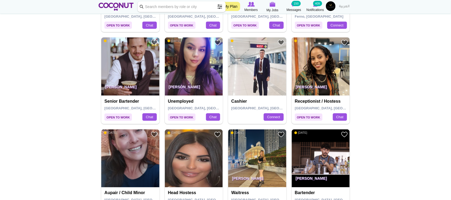
click at [321, 77] on img at bounding box center [321, 66] width 58 height 58
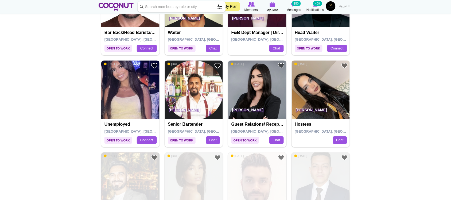
scroll to position [446, 0]
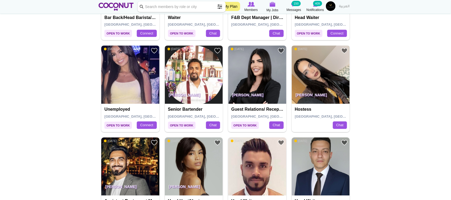
click at [307, 67] on img at bounding box center [321, 74] width 58 height 58
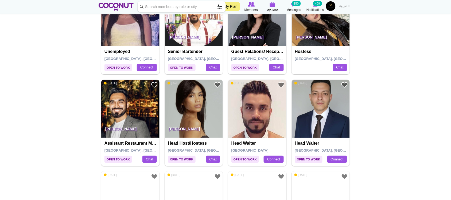
scroll to position [535, 0]
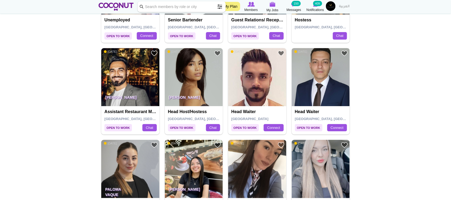
click at [328, 80] on img at bounding box center [321, 77] width 58 height 58
click at [253, 93] on img at bounding box center [257, 77] width 58 height 58
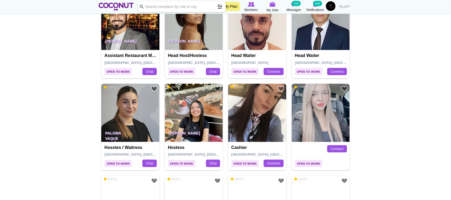
scroll to position [624, 0]
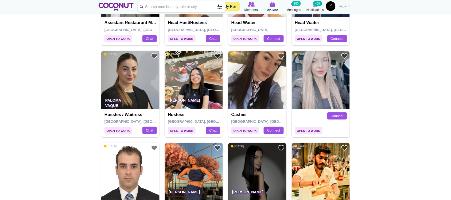
click at [135, 82] on img at bounding box center [130, 80] width 58 height 58
click at [201, 85] on img at bounding box center [194, 80] width 58 height 58
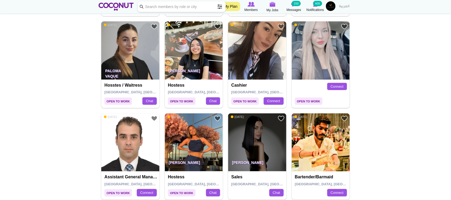
scroll to position [669, 0]
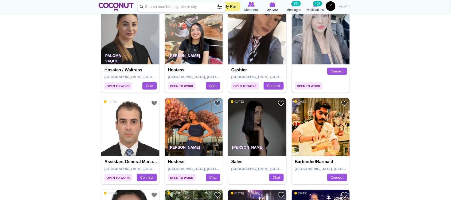
click at [311, 43] on img at bounding box center [321, 35] width 58 height 58
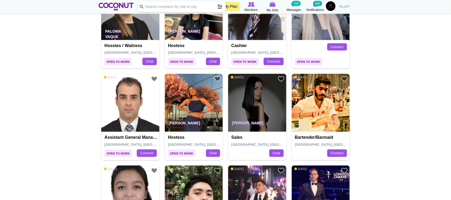
scroll to position [713, 0]
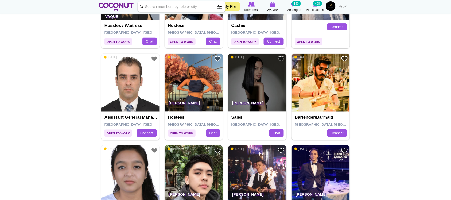
click at [197, 92] on img at bounding box center [194, 83] width 58 height 58
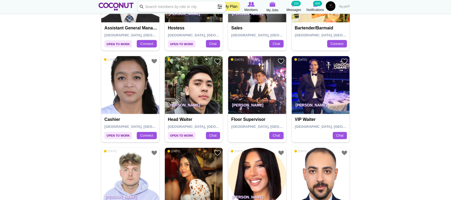
scroll to position [891, 0]
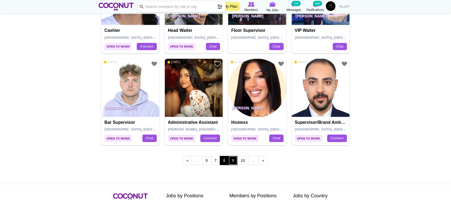
click at [236, 162] on link "9" at bounding box center [233, 160] width 9 height 9
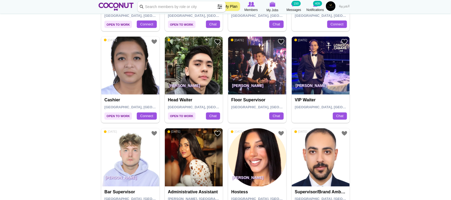
scroll to position [802, 0]
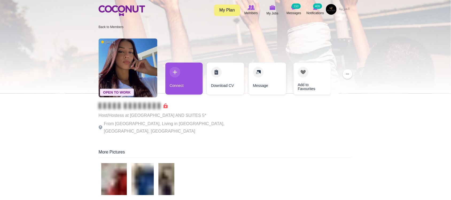
click at [141, 117] on p "Host/Hostess at [GEOGRAPHIC_DATA] AND SUITES 5*" at bounding box center [172, 115] width 147 height 7
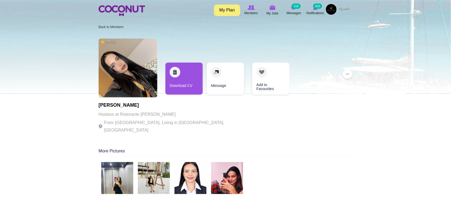
click at [141, 117] on p "Hostess at Ristorante Loren" at bounding box center [172, 114] width 147 height 7
drag, startPoint x: 159, startPoint y: 120, endPoint x: 189, endPoint y: 120, distance: 30.2
click at [189, 120] on p "From Nepal, Living in Dubai, United Arab Emirates" at bounding box center [172, 126] width 147 height 15
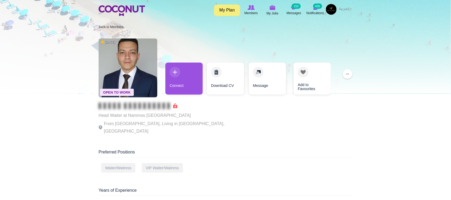
click at [150, 121] on p "From Egypt, Living in Dubai, United Arab Emirates" at bounding box center [172, 127] width 147 height 15
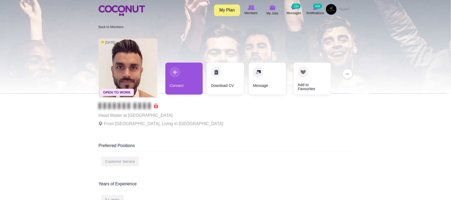
click at [149, 122] on p "From Nepal, Living in United Arab Emirates" at bounding box center [161, 123] width 125 height 7
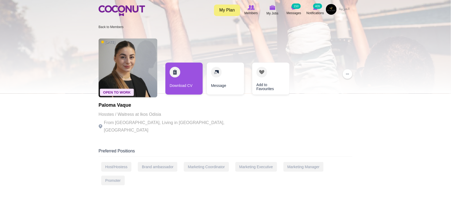
click at [140, 126] on p "From Spain, Living in Cantabria, Spain" at bounding box center [172, 126] width 147 height 15
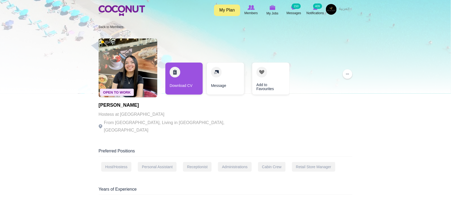
click at [140, 120] on p "From South Africa, Living in Abu Dhabi, United Arab Emirates" at bounding box center [172, 126] width 147 height 15
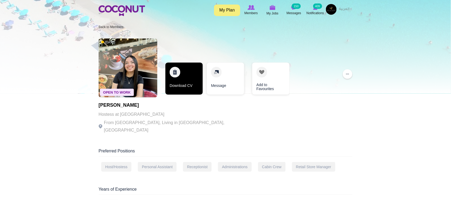
click at [181, 81] on link "Download CV" at bounding box center [184, 79] width 37 height 32
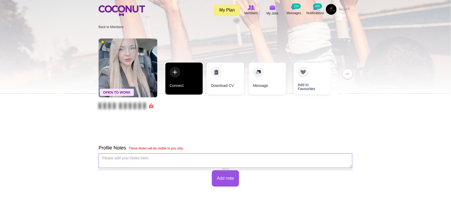
click at [177, 86] on link "Connect" at bounding box center [184, 79] width 37 height 32
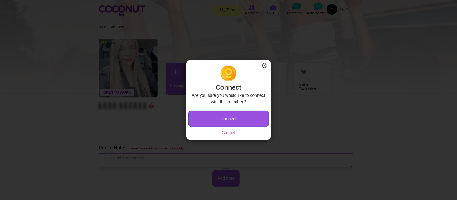
click at [223, 114] on button "Connect" at bounding box center [228, 119] width 80 height 16
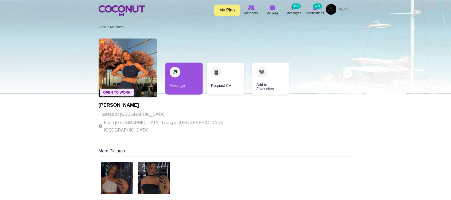
click at [146, 117] on p "Hostess at Blu dubai" at bounding box center [172, 114] width 147 height 7
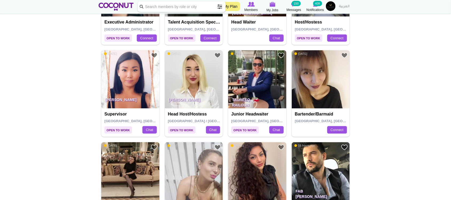
scroll to position [178, 0]
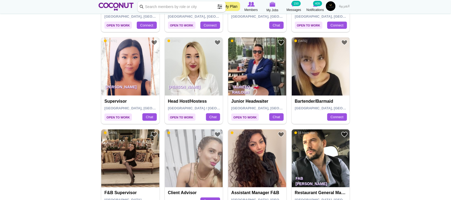
click at [326, 65] on img at bounding box center [321, 66] width 58 height 58
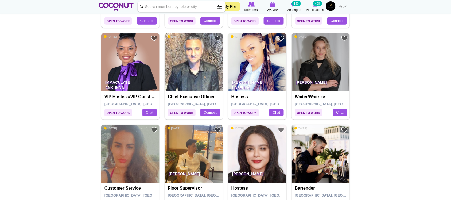
scroll to position [713, 0]
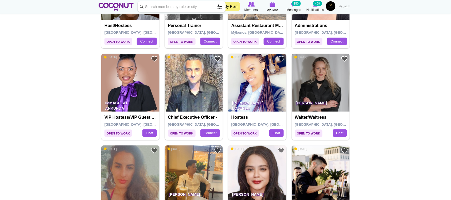
click at [330, 89] on img at bounding box center [321, 83] width 58 height 58
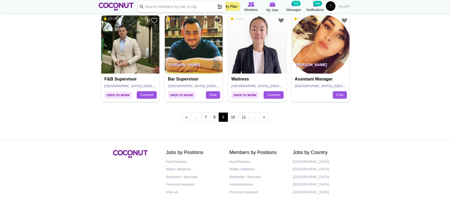
scroll to position [936, 0]
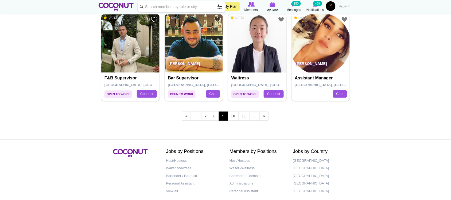
click at [260, 51] on img at bounding box center [257, 43] width 58 height 58
click at [235, 120] on link "10" at bounding box center [233, 116] width 11 height 9
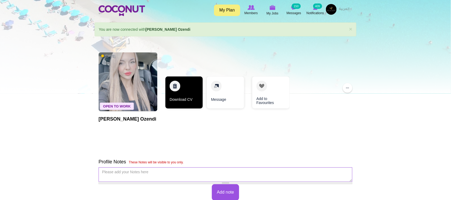
click at [179, 95] on link "Download CV" at bounding box center [184, 92] width 37 height 32
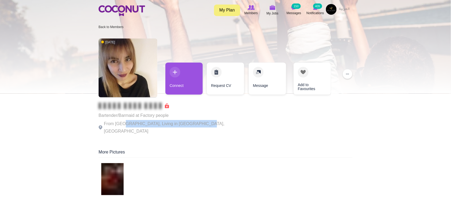
drag, startPoint x: 178, startPoint y: 126, endPoint x: 200, endPoint y: 126, distance: 21.7
click at [200, 126] on p "From [GEOGRAPHIC_DATA], Living in [GEOGRAPHIC_DATA], [GEOGRAPHIC_DATA]" at bounding box center [172, 127] width 147 height 15
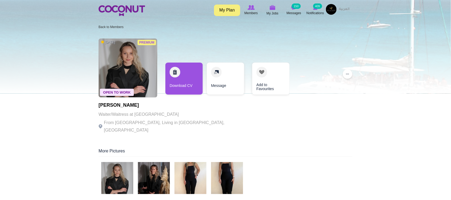
click at [124, 129] on div "Klaudia Bąk Waiter/Waitress at Leila From United Arab Emirates, Living in Dubai…" at bounding box center [172, 118] width 147 height 31
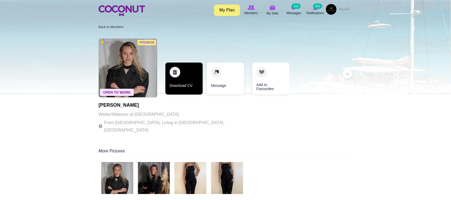
click at [180, 88] on link "Download CV" at bounding box center [184, 79] width 37 height 32
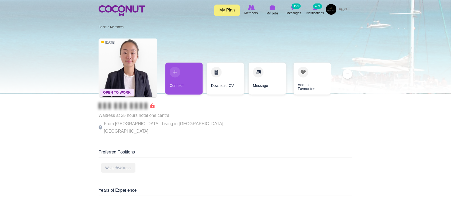
click at [138, 118] on p "Waitress at 25 hours hotel one central" at bounding box center [172, 115] width 147 height 7
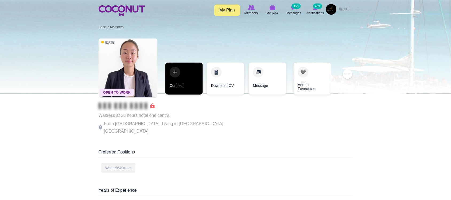
click at [193, 91] on link "Connect" at bounding box center [184, 79] width 37 height 32
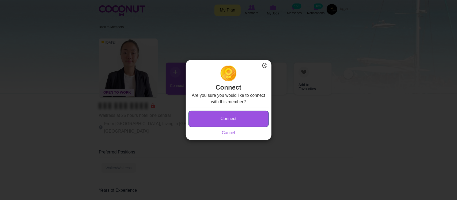
click at [234, 118] on button "Connect" at bounding box center [228, 119] width 80 height 16
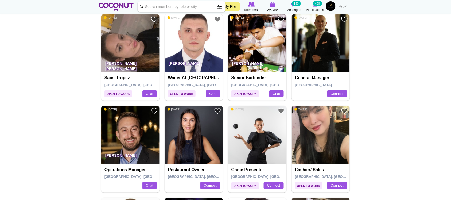
scroll to position [89, 0]
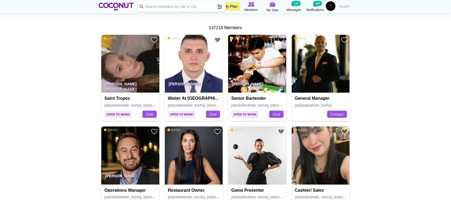
click at [200, 77] on img at bounding box center [194, 64] width 58 height 58
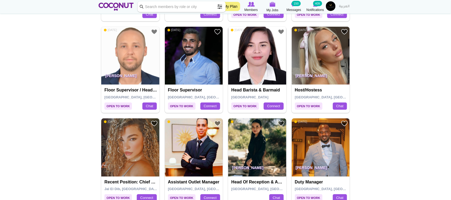
scroll to position [267, 0]
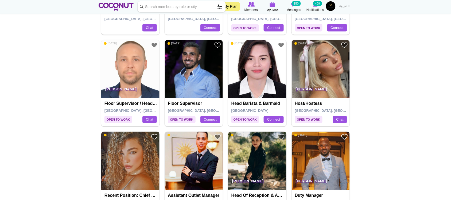
click at [331, 64] on img at bounding box center [321, 69] width 58 height 58
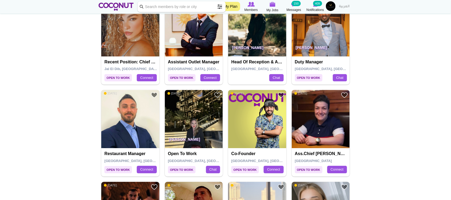
scroll to position [490, 0]
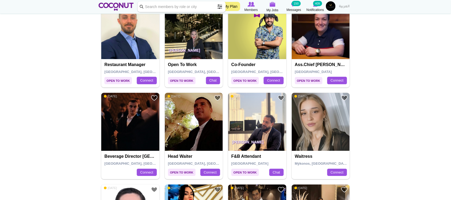
click at [186, 47] on p "Elena Riabets" at bounding box center [194, 51] width 58 height 15
click at [195, 33] on img at bounding box center [194, 30] width 58 height 58
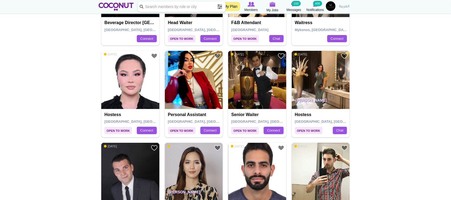
scroll to position [713, 0]
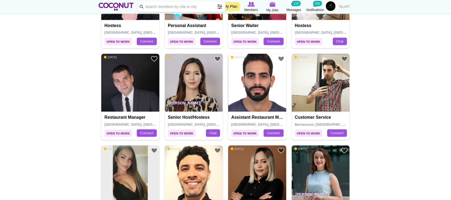
click at [180, 87] on img at bounding box center [194, 83] width 58 height 58
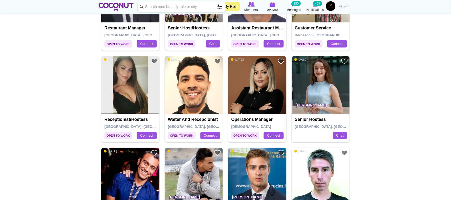
click at [321, 81] on img at bounding box center [321, 85] width 58 height 58
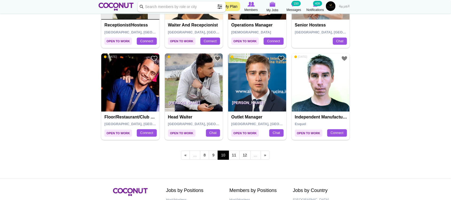
scroll to position [936, 0]
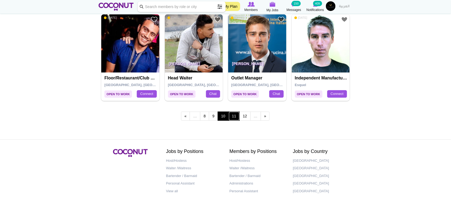
click at [235, 118] on link "11" at bounding box center [234, 116] width 11 height 9
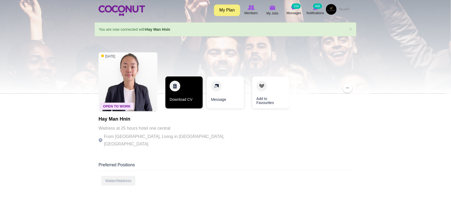
click at [197, 102] on link "Download CV" at bounding box center [184, 92] width 37 height 32
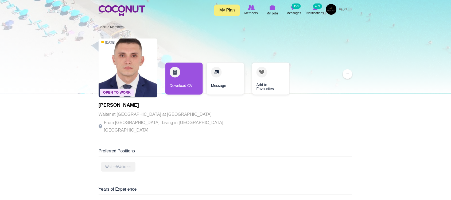
click at [173, 120] on p "From [GEOGRAPHIC_DATA], Living in [GEOGRAPHIC_DATA], [GEOGRAPHIC_DATA]" at bounding box center [172, 126] width 147 height 15
click at [105, 105] on h1 "[PERSON_NAME]" at bounding box center [172, 105] width 147 height 5
copy h1 "Aljosa"
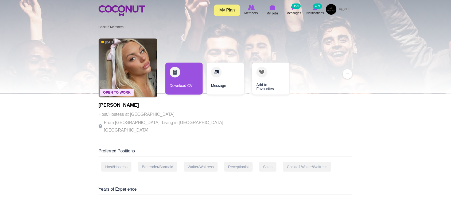
click at [118, 112] on p "Host/Hostess at Dubai" at bounding box center [172, 114] width 147 height 7
click at [205, 122] on p "From Denmark, Living in Dubai, United Arab Emirates" at bounding box center [172, 126] width 147 height 15
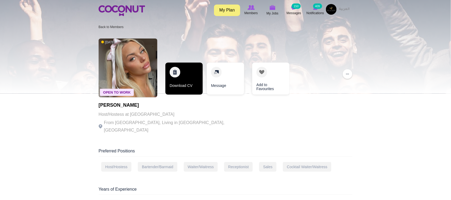
click at [187, 82] on link "Download CV" at bounding box center [184, 79] width 37 height 32
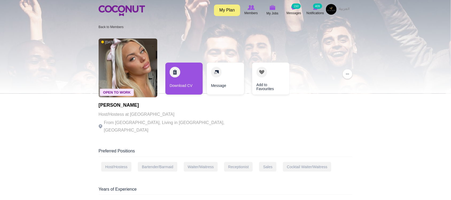
click at [104, 104] on h1 "Justina Judyte" at bounding box center [172, 105] width 147 height 5
click at [131, 106] on h1 "Justina Judyte" at bounding box center [172, 105] width 147 height 5
copy h1 "Judyte"
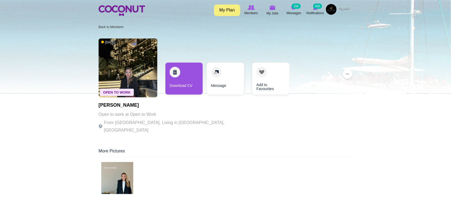
click at [112, 112] on p "Open to work at Open to Work" at bounding box center [172, 114] width 147 height 7
click at [121, 103] on h1 "Elena Riabets" at bounding box center [172, 105] width 147 height 5
copy h1 "Riabets"
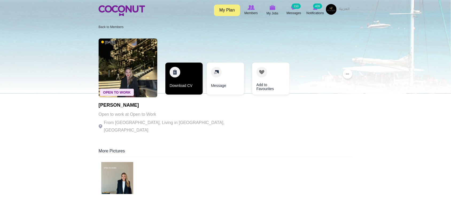
click at [183, 85] on link "Download CV" at bounding box center [184, 79] width 37 height 32
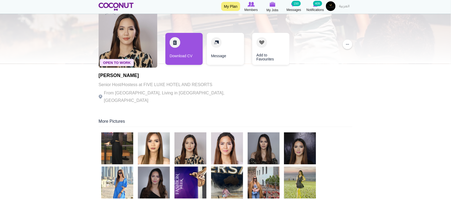
scroll to position [44, 0]
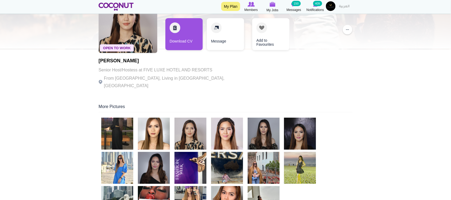
click at [110, 74] on p "Senior Host/Hostess at FIVE LUXE HOTEL AND RESORTS" at bounding box center [172, 69] width 147 height 7
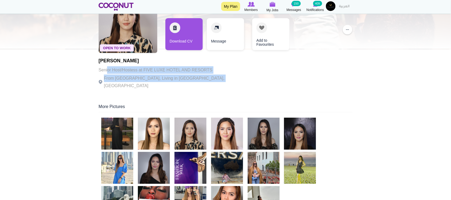
drag, startPoint x: 107, startPoint y: 67, endPoint x: 205, endPoint y: 81, distance: 99.1
click at [205, 81] on div "Bernadeth Rangel Senior Host/Hostess at FIVE LUXE HOTEL AND RESORTS From Philip…" at bounding box center [172, 73] width 147 height 31
click at [205, 81] on p "From Philippines, Living in Dubai, United Arab Emirates" at bounding box center [172, 82] width 147 height 15
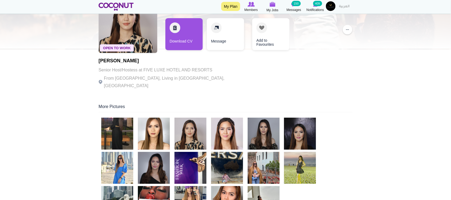
click at [228, 80] on div "Open To Work 1 week ago Bernadeth Rangel Senior Host/Hostess at FIVE LUXE HOTEL…" at bounding box center [226, 42] width 254 height 102
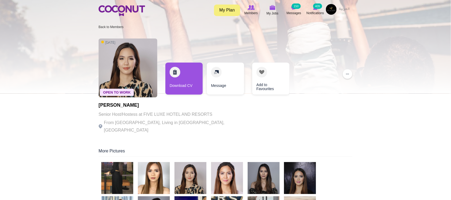
click at [173, 111] on p "Senior Host/Hostess at FIVE LUXE HOTEL AND RESORTS" at bounding box center [172, 114] width 147 height 7
drag, startPoint x: 116, startPoint y: 110, endPoint x: 168, endPoint y: 122, distance: 53.5
click at [167, 117] on div "Bernadeth Rangel Senior Host/Hostess at FIVE LUXE HOTEL AND RESORTS From Philip…" at bounding box center [172, 118] width 147 height 31
click at [133, 101] on div "Open To Work 1 week ago Bernadeth Rangel Senior Host/Hostess at FIVE LUXE HOTEL…" at bounding box center [172, 87] width 147 height 102
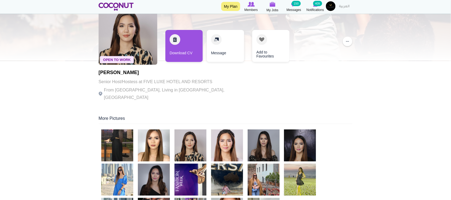
scroll to position [4, 0]
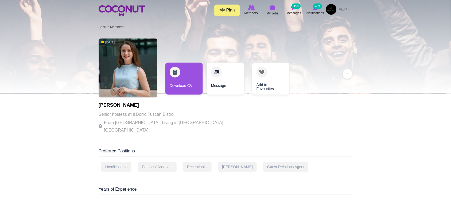
click at [121, 116] on p "Senior hostess at Il Borro Tuscan Bistro" at bounding box center [172, 114] width 147 height 7
click at [176, 121] on p "From [GEOGRAPHIC_DATA], Living in [GEOGRAPHIC_DATA], [GEOGRAPHIC_DATA]" at bounding box center [172, 126] width 147 height 15
click at [136, 106] on h1 "[PERSON_NAME]" at bounding box center [172, 105] width 147 height 5
copy h1 "[PERSON_NAME]"
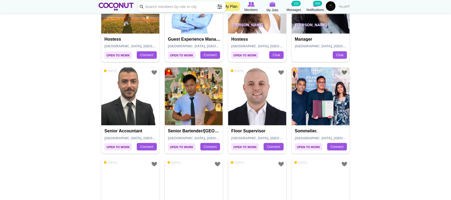
scroll to position [758, 0]
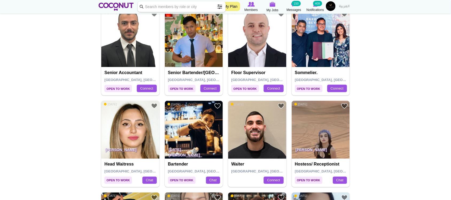
click at [197, 44] on img at bounding box center [194, 38] width 58 height 58
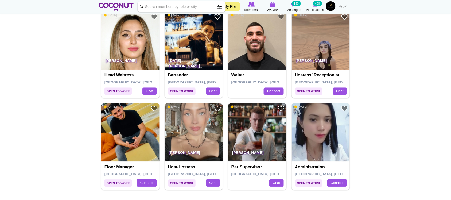
click at [194, 129] on img at bounding box center [194, 133] width 58 height 58
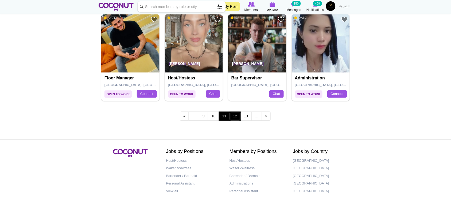
click at [239, 117] on link "12" at bounding box center [235, 116] width 11 height 9
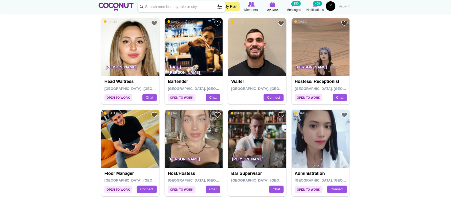
scroll to position [891, 0]
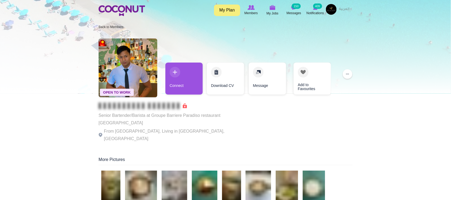
click at [120, 130] on p "From [GEOGRAPHIC_DATA], Living in [GEOGRAPHIC_DATA], [GEOGRAPHIC_DATA]" at bounding box center [172, 135] width 147 height 15
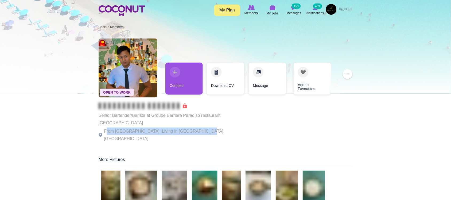
drag, startPoint x: 107, startPoint y: 128, endPoint x: 205, endPoint y: 133, distance: 98.0
click at [202, 133] on p "From [GEOGRAPHIC_DATA], Living in [GEOGRAPHIC_DATA], [GEOGRAPHIC_DATA]" at bounding box center [172, 135] width 147 height 15
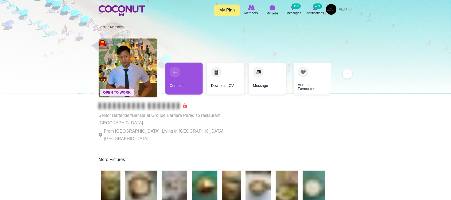
click at [223, 120] on p "Senior Bartender/Barista at Groupe Barriere Paradiso restaurant [GEOGRAPHIC_DAT…" at bounding box center [172, 119] width 147 height 15
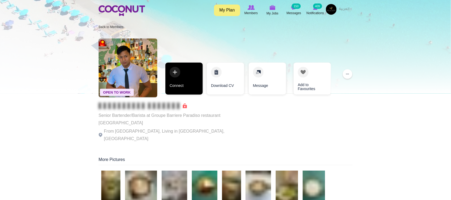
drag, startPoint x: 164, startPoint y: 128, endPoint x: 171, endPoint y: 91, distance: 37.4
click at [164, 128] on p "From [GEOGRAPHIC_DATA], Living in [GEOGRAPHIC_DATA], [GEOGRAPHIC_DATA]" at bounding box center [172, 135] width 147 height 15
click at [178, 89] on link "Connect" at bounding box center [184, 79] width 37 height 32
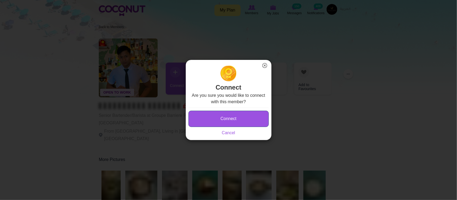
click at [225, 112] on button "Connect" at bounding box center [228, 119] width 80 height 16
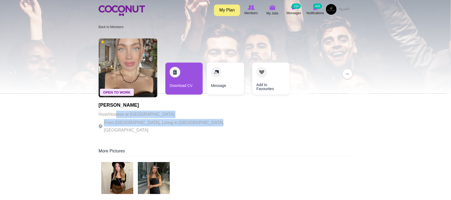
drag, startPoint x: 116, startPoint y: 118, endPoint x: 208, endPoint y: 122, distance: 92.1
click at [208, 122] on div "Open To Work [DATE] [PERSON_NAME] Host/Hostess at [GEOGRAPHIC_DATA] [GEOGRAPHIC…" at bounding box center [226, 87] width 254 height 102
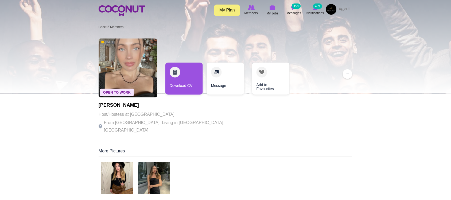
click at [208, 122] on div "Open To Work 2 weeks ago Maria Kalnysh Host/Hostess at Sumosan Dubai From Ukrai…" at bounding box center [226, 87] width 254 height 102
click at [123, 103] on h1 "Maria Kalnysh" at bounding box center [172, 105] width 147 height 5
copy h1 "Kalnysh"
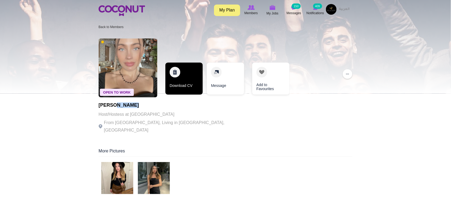
click at [181, 80] on link "Download CV" at bounding box center [184, 79] width 37 height 32
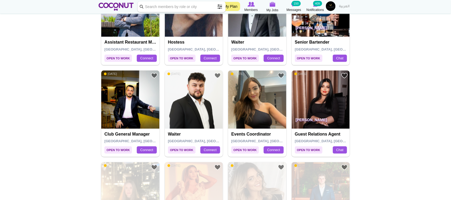
scroll to position [267, 0]
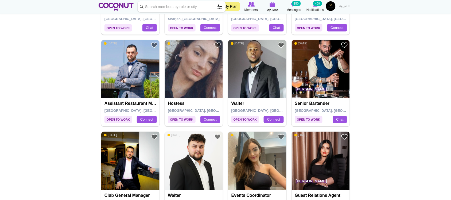
click at [315, 62] on img at bounding box center [321, 69] width 58 height 58
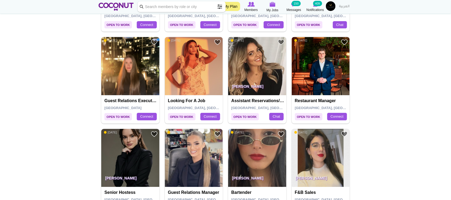
scroll to position [490, 0]
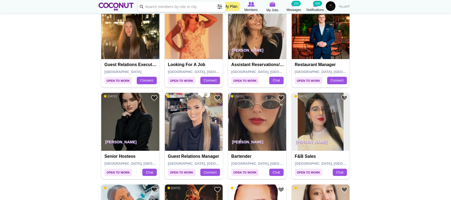
click at [201, 22] on img at bounding box center [194, 30] width 58 height 58
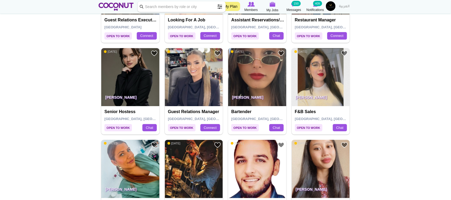
click at [266, 79] on img at bounding box center [257, 77] width 58 height 58
click at [135, 82] on img at bounding box center [130, 77] width 58 height 58
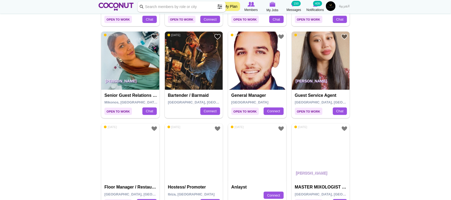
scroll to position [669, 0]
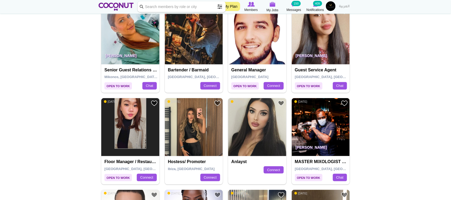
click at [188, 45] on img at bounding box center [194, 35] width 58 height 58
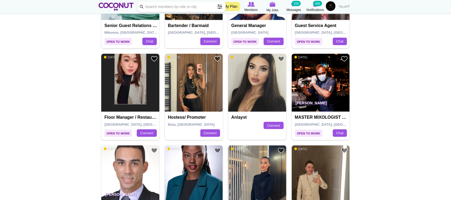
scroll to position [847, 0]
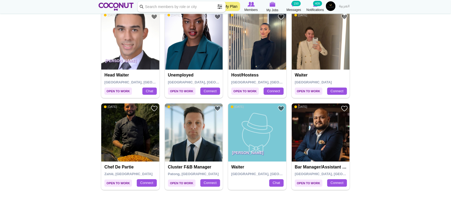
click at [181, 47] on img at bounding box center [194, 41] width 58 height 58
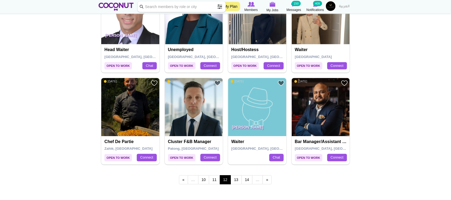
scroll to position [891, 0]
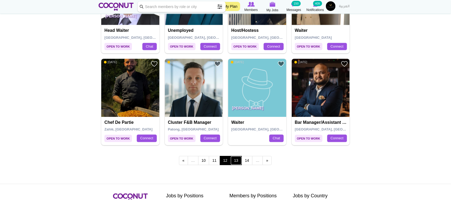
click at [236, 163] on link "13" at bounding box center [236, 160] width 11 height 9
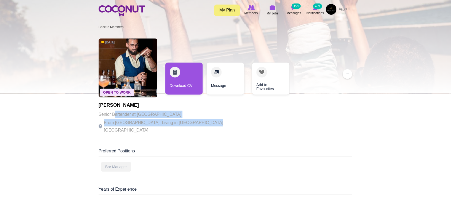
drag, startPoint x: 114, startPoint y: 112, endPoint x: 206, endPoint y: 118, distance: 91.7
click at [206, 118] on div "Open To Work 2 weeks ago Jad Harb Senior Bartender at OY Hospitality From Leban…" at bounding box center [226, 87] width 254 height 102
click at [207, 118] on div "Open To Work 2 weeks ago Jad Harb Senior Bartender at OY Hospitality From Leban…" at bounding box center [226, 87] width 254 height 102
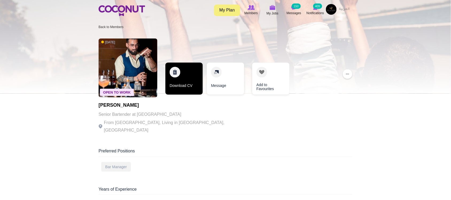
click at [189, 85] on link "Download CV" at bounding box center [184, 79] width 37 height 32
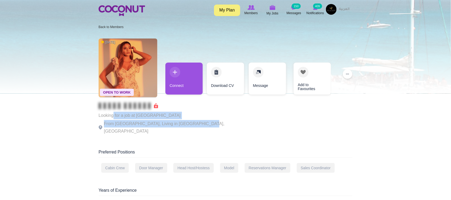
drag, startPoint x: 137, startPoint y: 112, endPoint x: 198, endPoint y: 123, distance: 61.6
click at [198, 123] on div "Looking for a job at Iris [GEOGRAPHIC_DATA] From [GEOGRAPHIC_DATA], Living in […" at bounding box center [172, 119] width 147 height 32
click at [198, 123] on p "From [GEOGRAPHIC_DATA], Living in [GEOGRAPHIC_DATA], [GEOGRAPHIC_DATA]" at bounding box center [172, 127] width 147 height 15
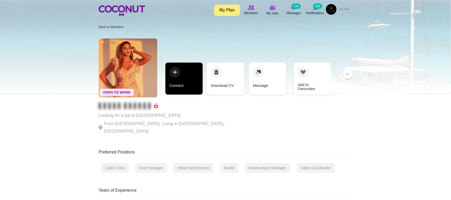
click at [192, 89] on link "Connect" at bounding box center [184, 79] width 37 height 32
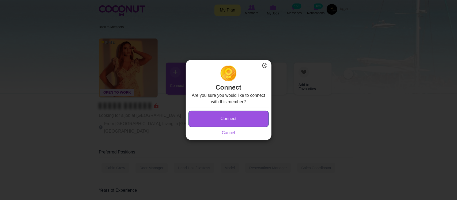
click at [223, 121] on button "Connect" at bounding box center [228, 119] width 80 height 16
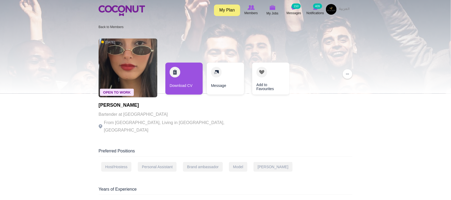
click at [127, 118] on div "Michelle Escalante Bartender at Verde From Mexico, Living in Dubai, United Arab…" at bounding box center [172, 118] width 147 height 31
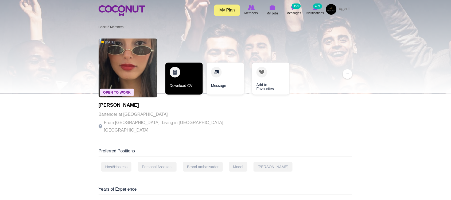
click at [186, 86] on link "Download CV" at bounding box center [184, 79] width 37 height 32
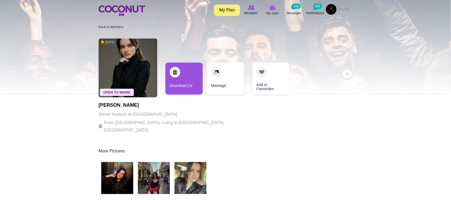
click at [136, 115] on p "Senior hostess at Soho Family Hospitality" at bounding box center [172, 114] width 147 height 7
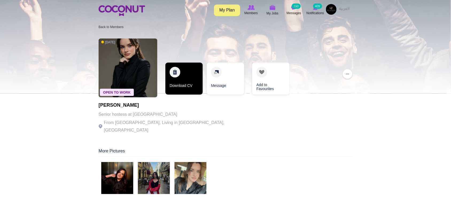
click at [184, 87] on link "Download CV" at bounding box center [184, 79] width 37 height 32
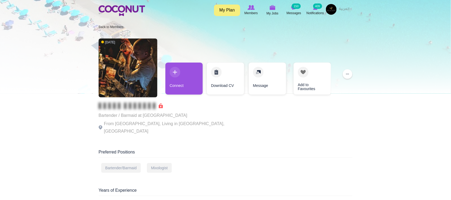
click at [162, 123] on p "From [GEOGRAPHIC_DATA], Living in [GEOGRAPHIC_DATA], [GEOGRAPHIC_DATA]" at bounding box center [172, 127] width 147 height 15
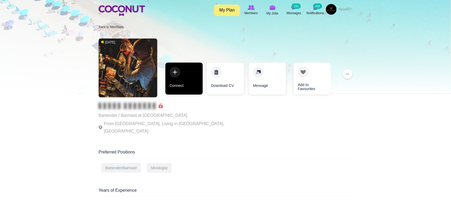
click at [173, 88] on link "Connect" at bounding box center [184, 79] width 37 height 32
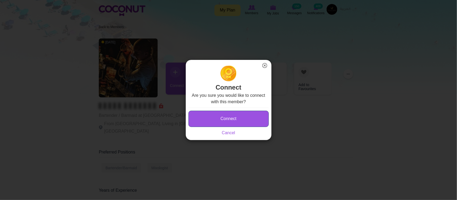
click at [234, 114] on button "Connect" at bounding box center [228, 119] width 80 height 16
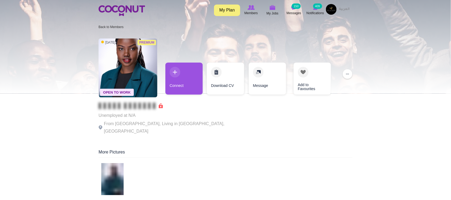
click at [177, 115] on p "Unemployed at N/A" at bounding box center [172, 115] width 147 height 7
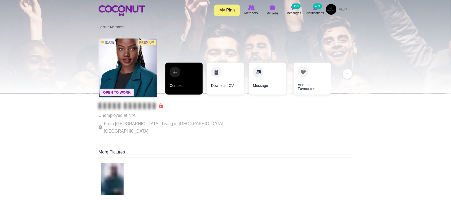
click at [178, 88] on link "Connect" at bounding box center [184, 79] width 37 height 32
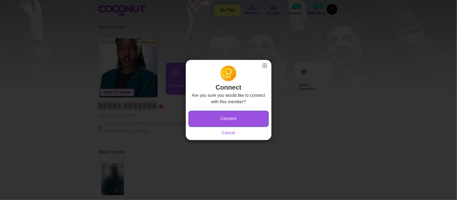
click at [209, 120] on button "Connect" at bounding box center [228, 119] width 80 height 16
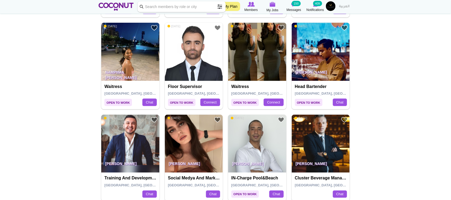
scroll to position [178, 0]
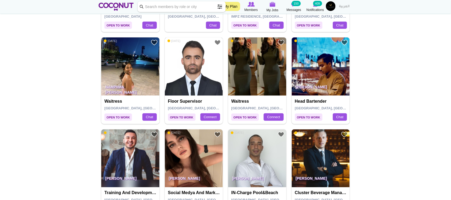
click at [204, 68] on img at bounding box center [194, 66] width 58 height 58
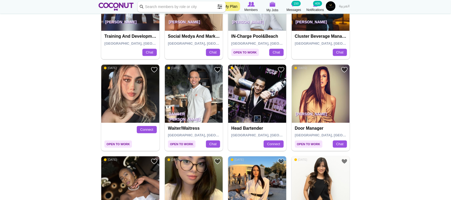
scroll to position [312, 0]
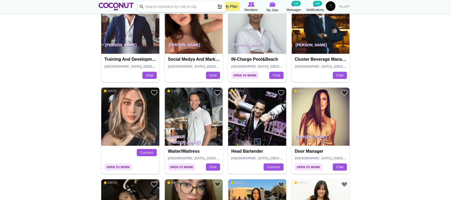
click at [133, 123] on img at bounding box center [130, 116] width 58 height 58
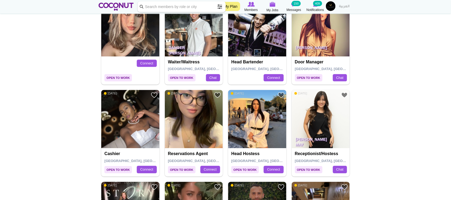
scroll to position [446, 0]
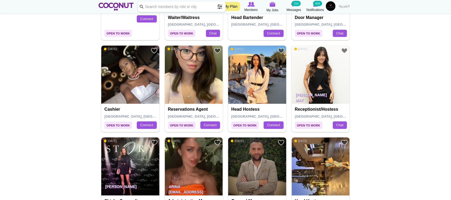
click at [204, 86] on img at bounding box center [194, 74] width 58 height 58
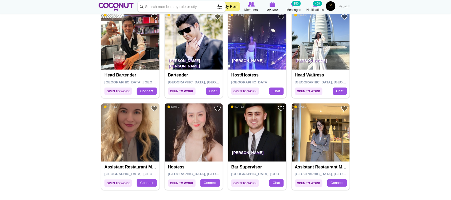
scroll to position [936, 0]
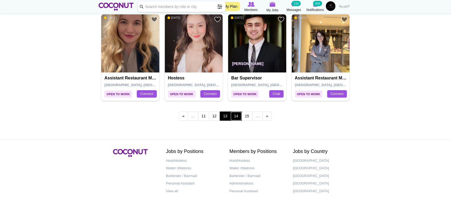
click at [235, 114] on link "14" at bounding box center [236, 116] width 11 height 9
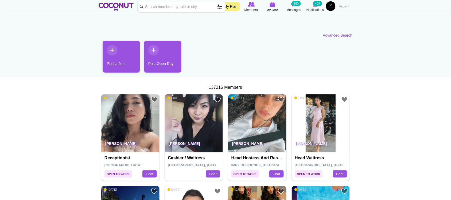
scroll to position [44, 0]
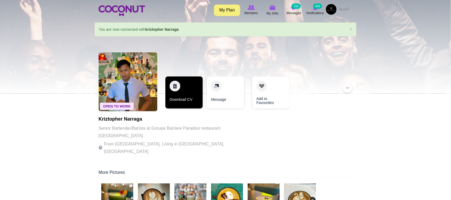
click at [193, 102] on link "Download CV" at bounding box center [184, 92] width 37 height 32
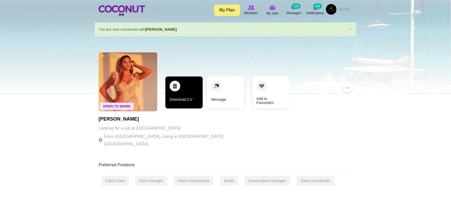
click at [183, 101] on link "Download CV" at bounding box center [184, 92] width 37 height 32
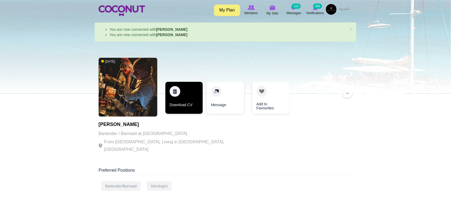
click at [189, 109] on link "Download CV" at bounding box center [184, 98] width 37 height 32
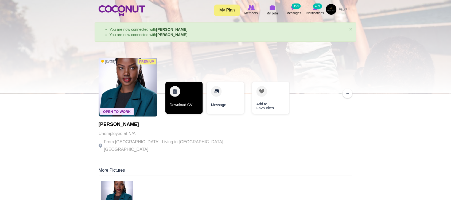
click at [179, 93] on link "Download CV" at bounding box center [184, 98] width 37 height 32
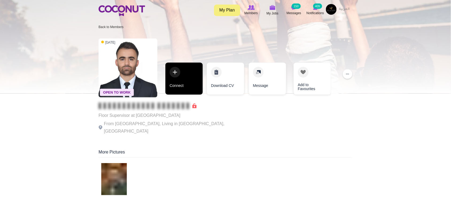
click at [183, 86] on link "Connect" at bounding box center [184, 79] width 37 height 32
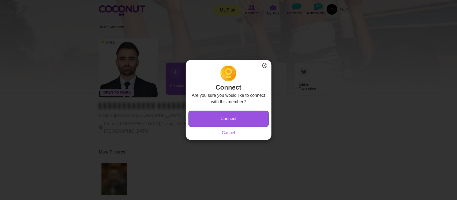
click at [211, 113] on button "Connect" at bounding box center [228, 119] width 80 height 16
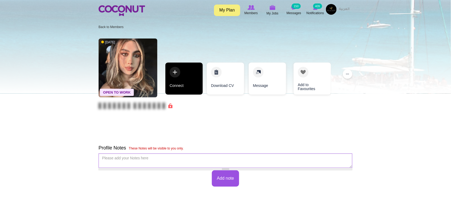
click at [183, 87] on link "Connect" at bounding box center [184, 79] width 37 height 32
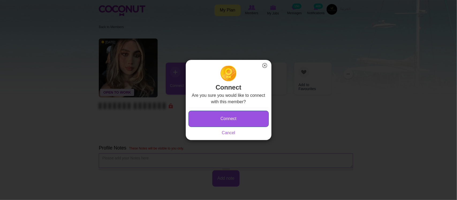
click at [230, 121] on button "Connect" at bounding box center [228, 119] width 80 height 16
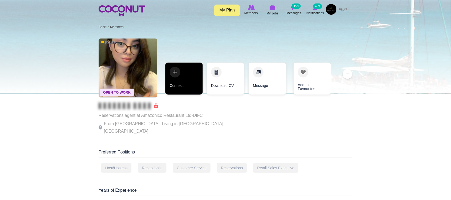
click at [181, 82] on link "Connect" at bounding box center [184, 79] width 37 height 32
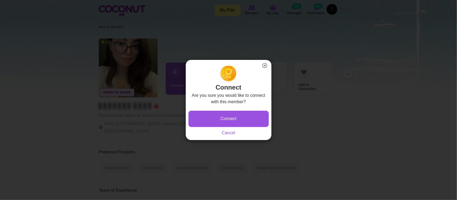
click at [246, 107] on div "Are you sure you would like to connect with this member? Connect Saving... Canc…" at bounding box center [228, 114] width 80 height 44
click at [243, 115] on button "Connect" at bounding box center [228, 119] width 80 height 16
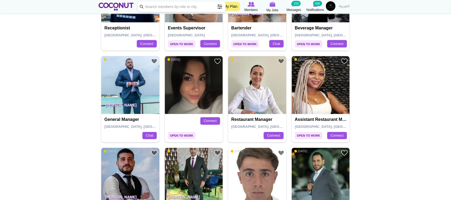
scroll to position [936, 0]
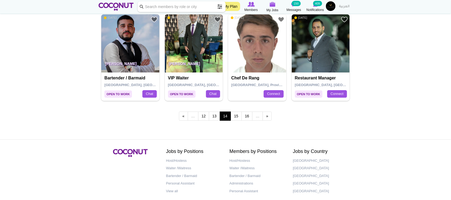
click at [146, 121] on div "« first ‹ previous … 12 13 14 15 16 … next › last »" at bounding box center [226, 116] width 254 height 21
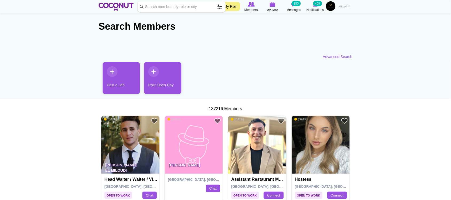
scroll to position [0, 0]
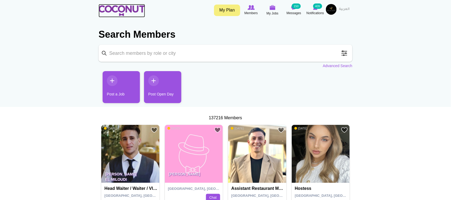
click at [123, 7] on img at bounding box center [122, 10] width 47 height 11
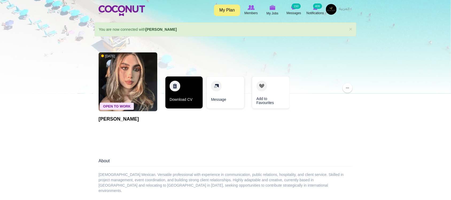
click at [183, 99] on link "Download CV" at bounding box center [184, 92] width 37 height 32
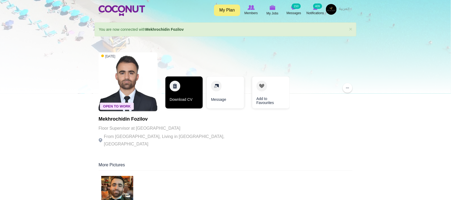
click at [184, 100] on link "Download CV" at bounding box center [184, 92] width 37 height 32
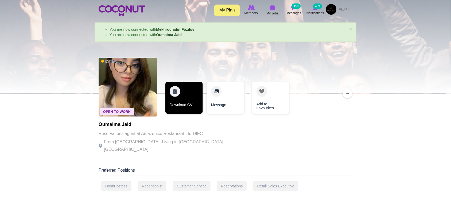
click at [179, 108] on link "Download CV" at bounding box center [184, 98] width 37 height 32
